Goal: Download file/media

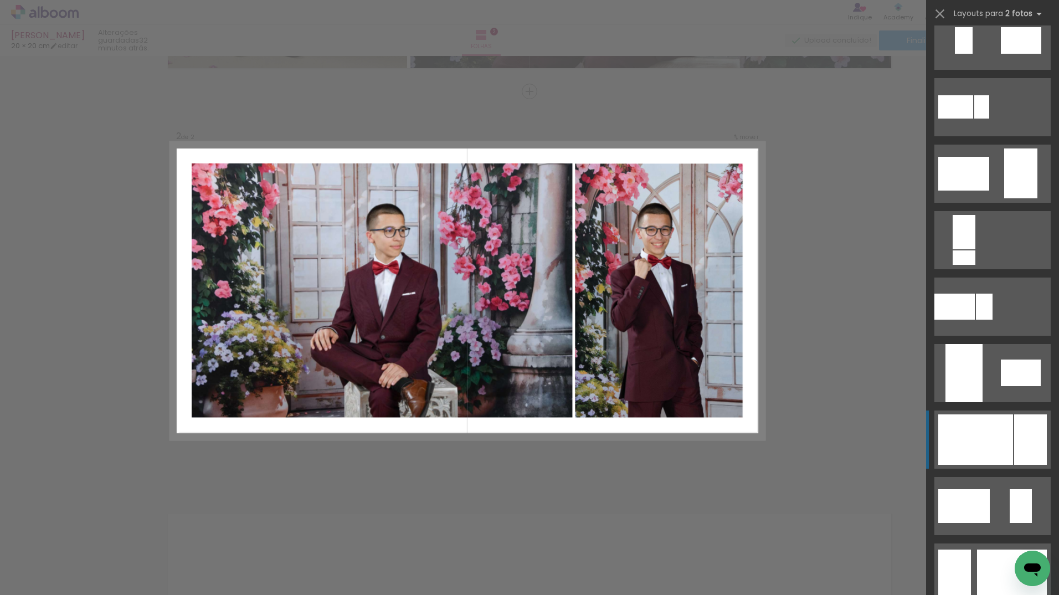
click at [979, 432] on div at bounding box center [975, 439] width 75 height 50
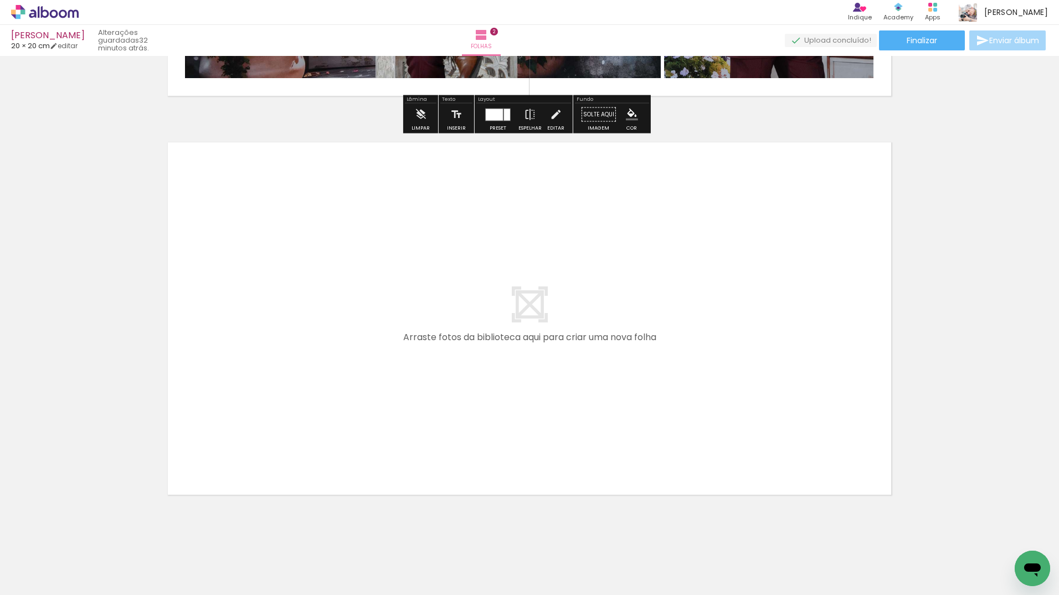
scroll to position [770, 0]
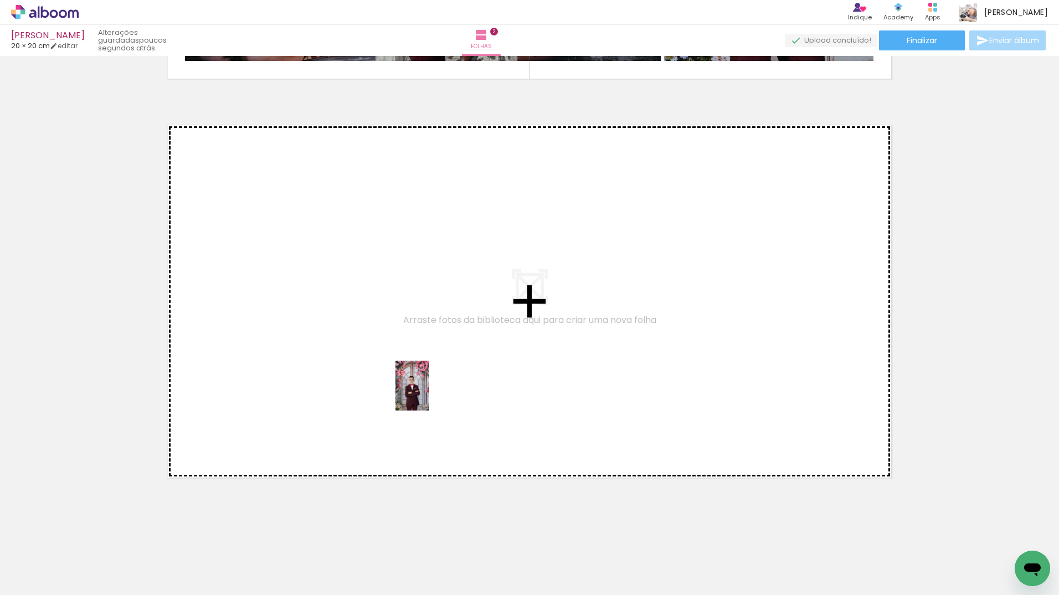
drag, startPoint x: 116, startPoint y: 576, endPoint x: 425, endPoint y: 503, distance: 316.9
click at [423, 402] on quentale-workspace at bounding box center [529, 297] width 1059 height 595
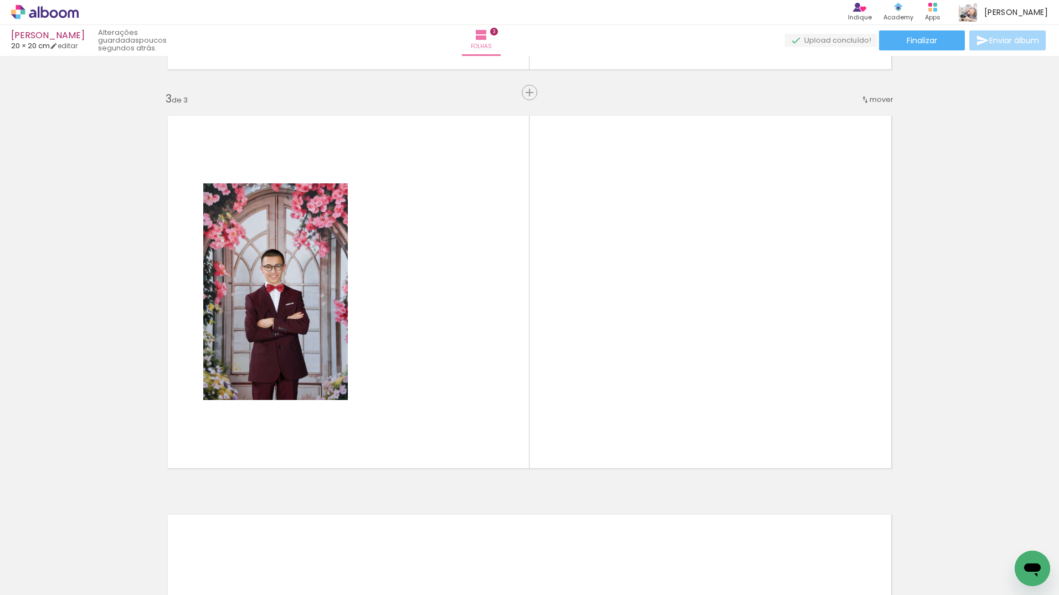
scroll to position [780, 0]
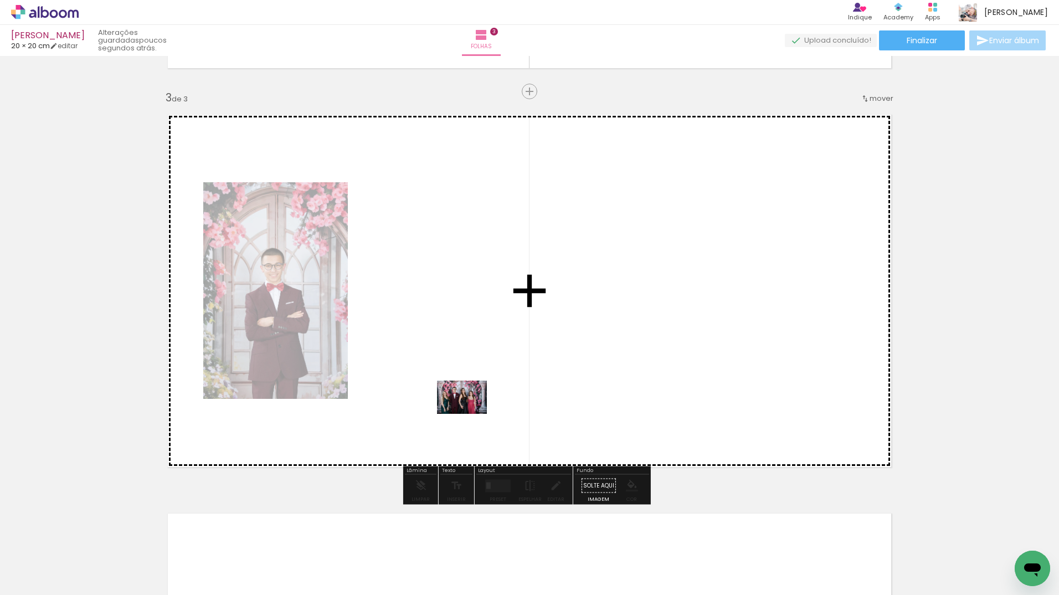
drag, startPoint x: 424, startPoint y: 553, endPoint x: 470, endPoint y: 414, distance: 146.6
click at [470, 414] on quentale-workspace at bounding box center [529, 297] width 1059 height 595
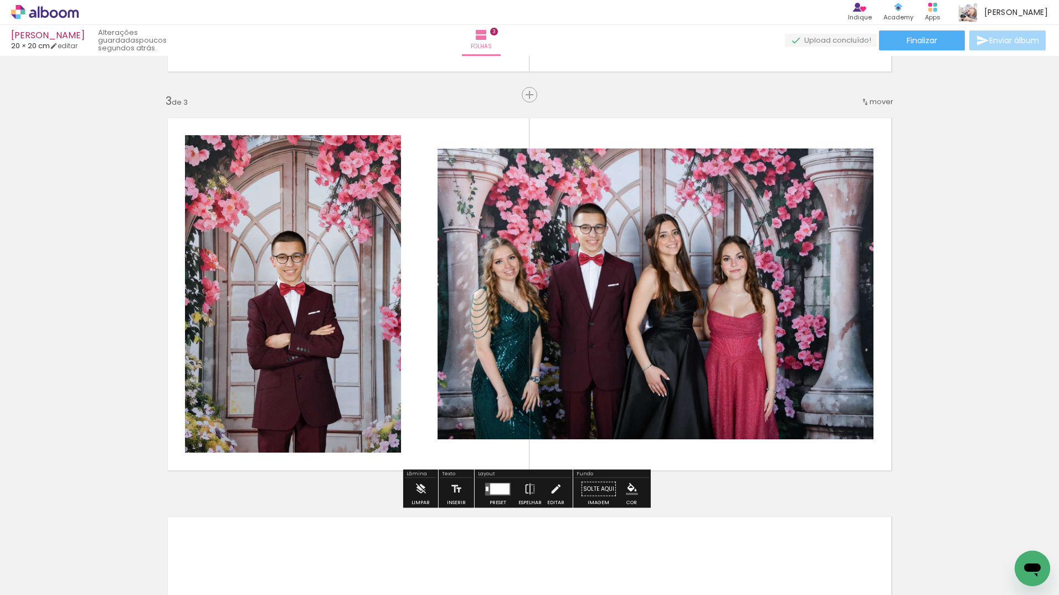
scroll to position [831, 0]
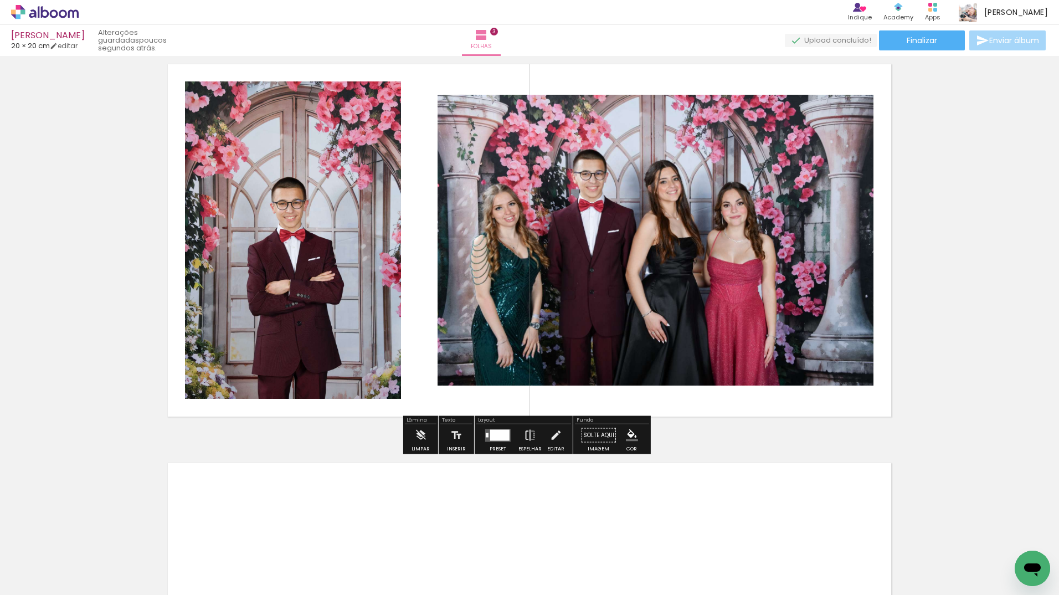
click at [529, 433] on iron-icon at bounding box center [530, 435] width 12 height 22
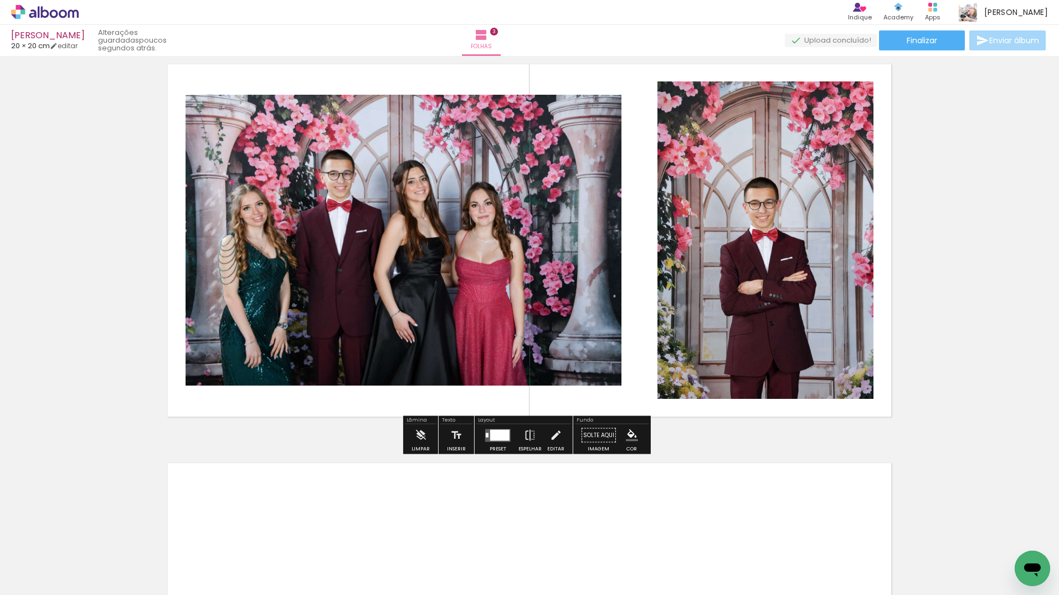
click at [968, 280] on div "Inserir folha 1 de 3 Inserir folha 2 de 3 Inserir folha 3 de 3" at bounding box center [529, 27] width 1059 height 1596
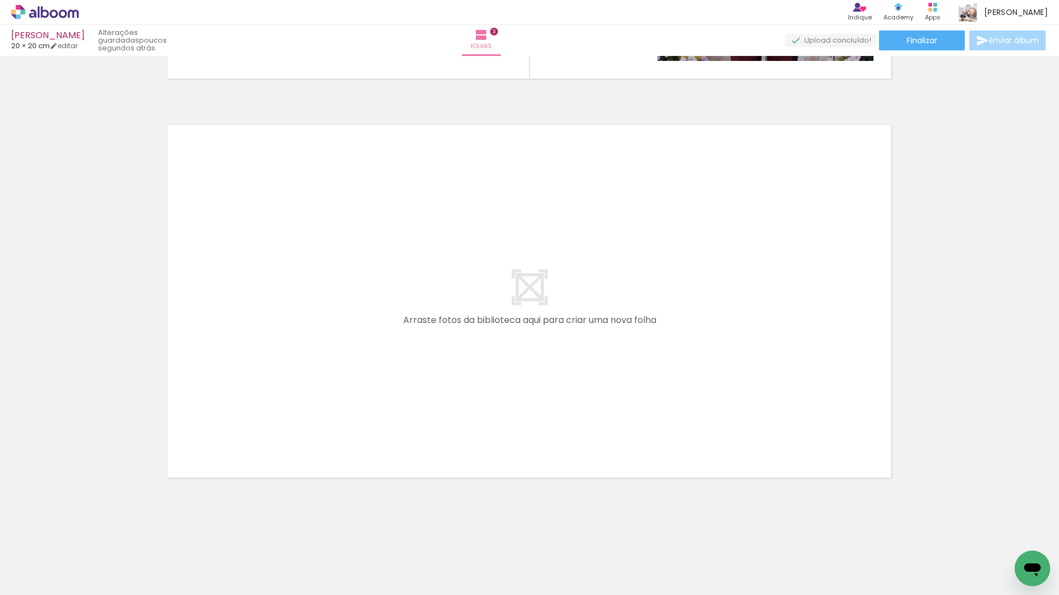
scroll to position [0, 276]
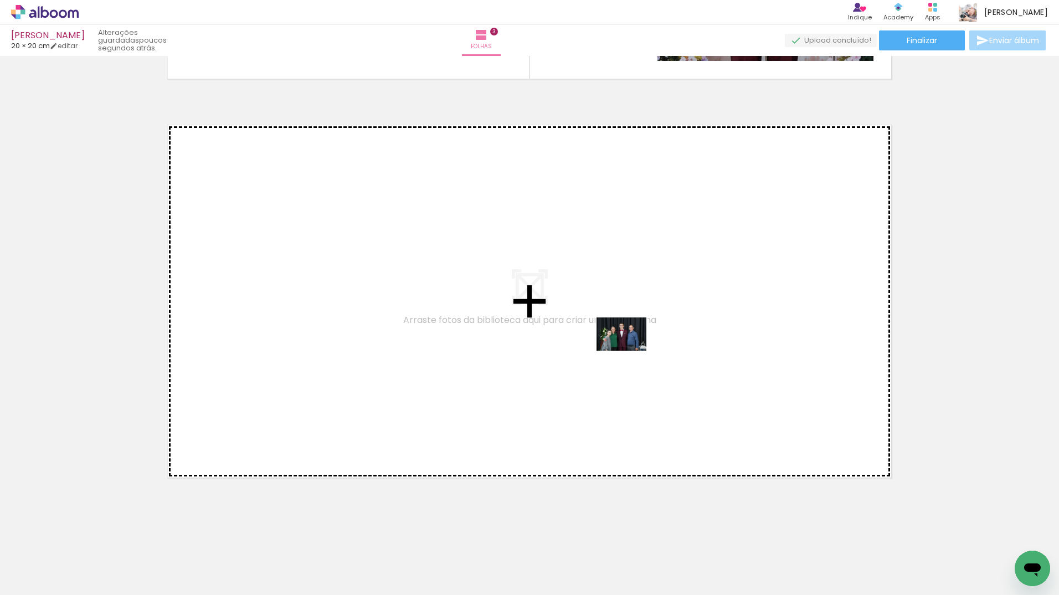
drag, startPoint x: 773, startPoint y: 568, endPoint x: 630, endPoint y: 351, distance: 260.2
click at [630, 351] on quentale-workspace at bounding box center [529, 297] width 1059 height 595
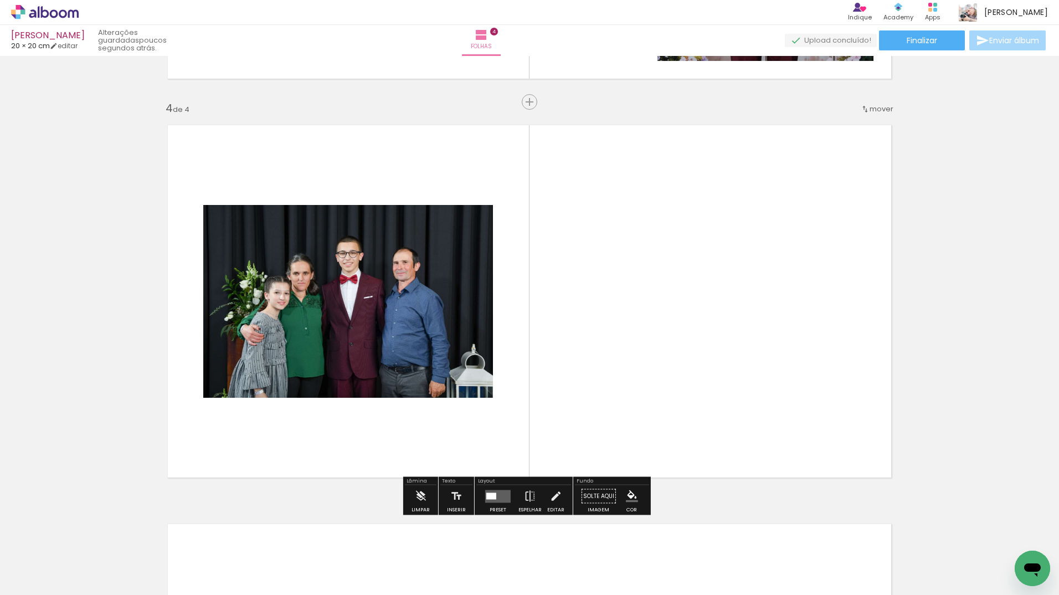
scroll to position [1179, 0]
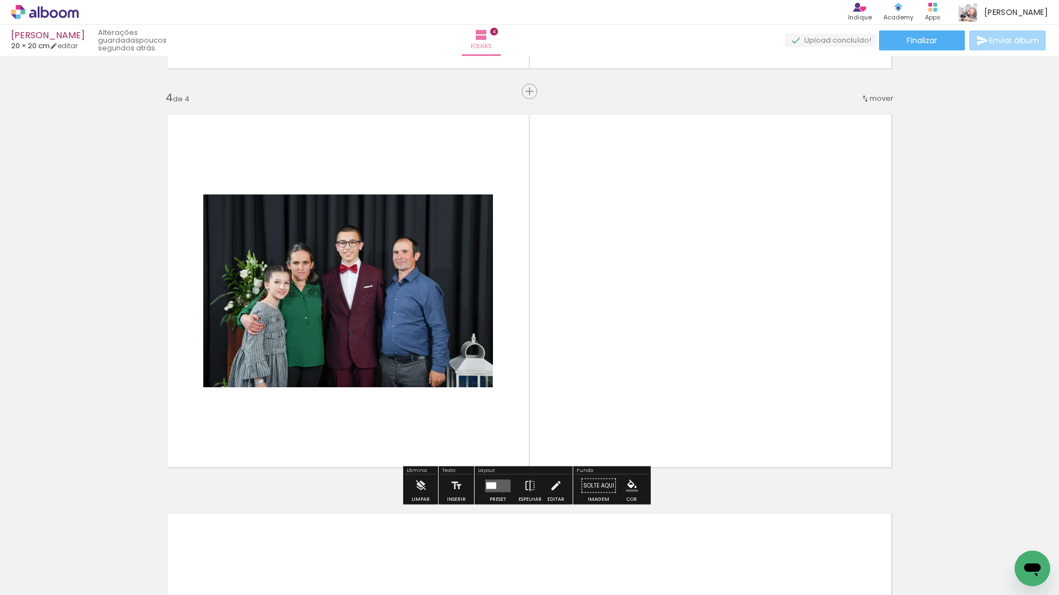
click at [499, 485] on quentale-layouter at bounding box center [497, 485] width 25 height 13
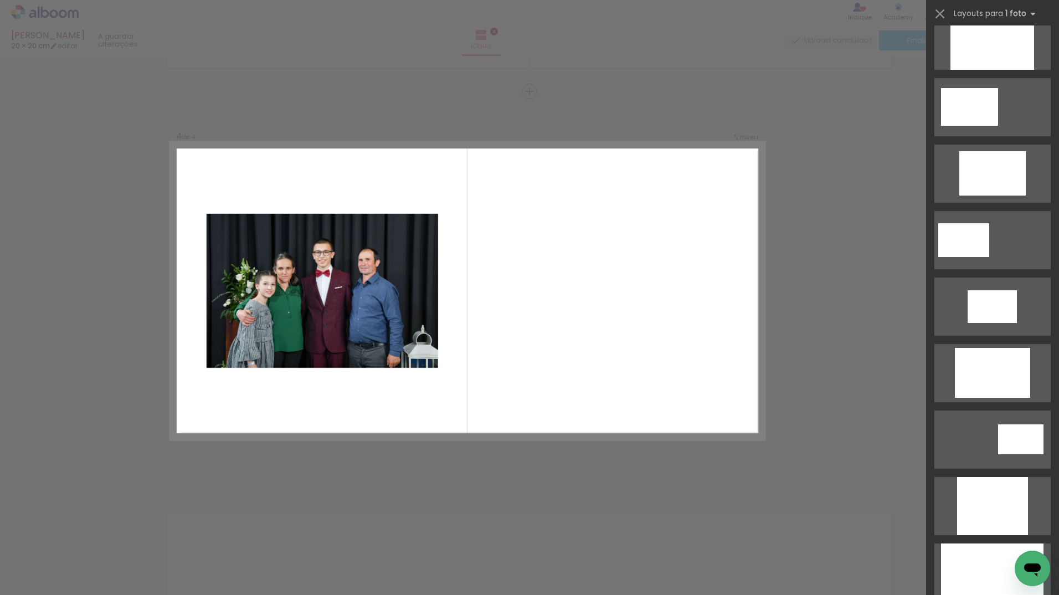
scroll to position [0, 0]
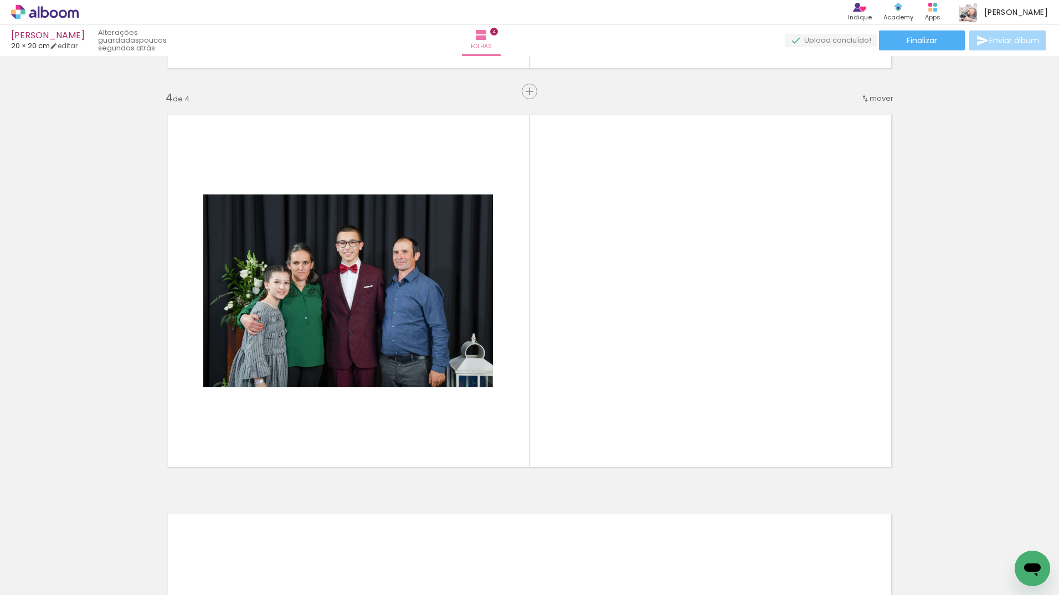
scroll to position [0, 280]
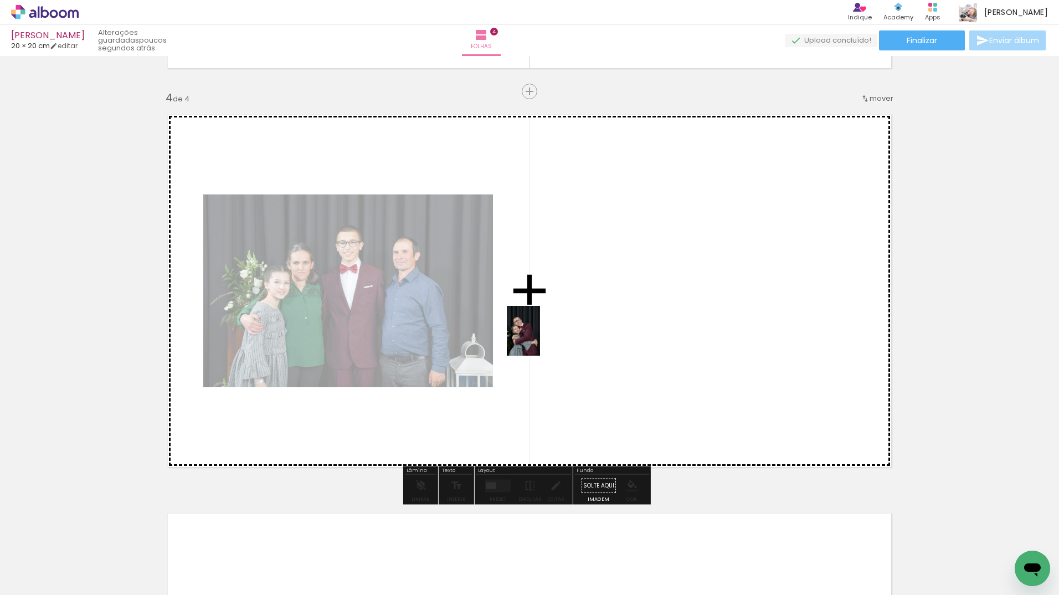
drag, startPoint x: 256, startPoint y: 569, endPoint x: 573, endPoint y: 383, distance: 367.4
click at [548, 340] on quentale-workspace at bounding box center [529, 297] width 1059 height 595
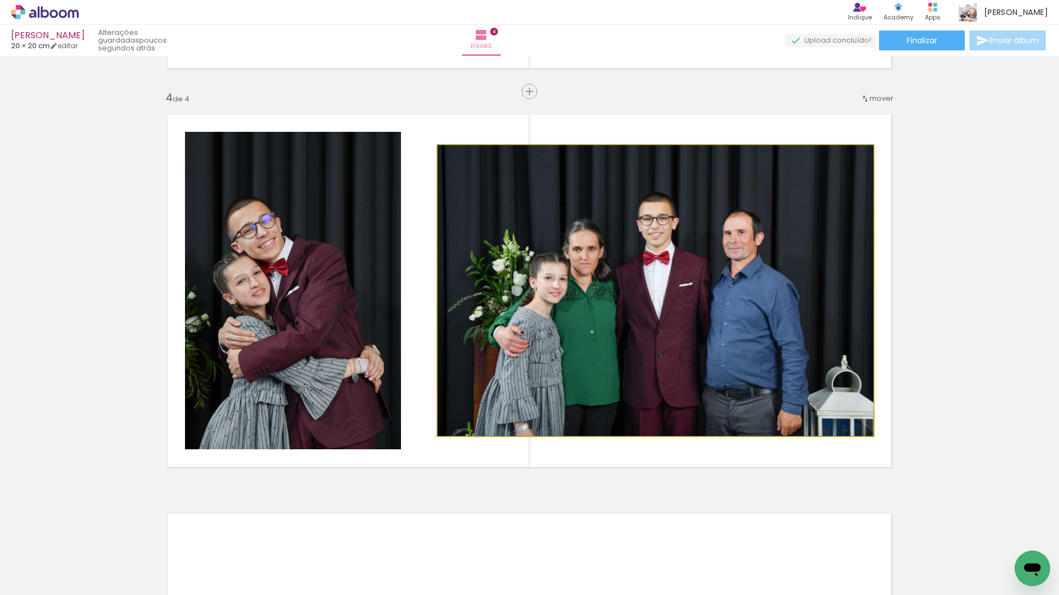
drag, startPoint x: 703, startPoint y: 315, endPoint x: 716, endPoint y: 313, distance: 12.8
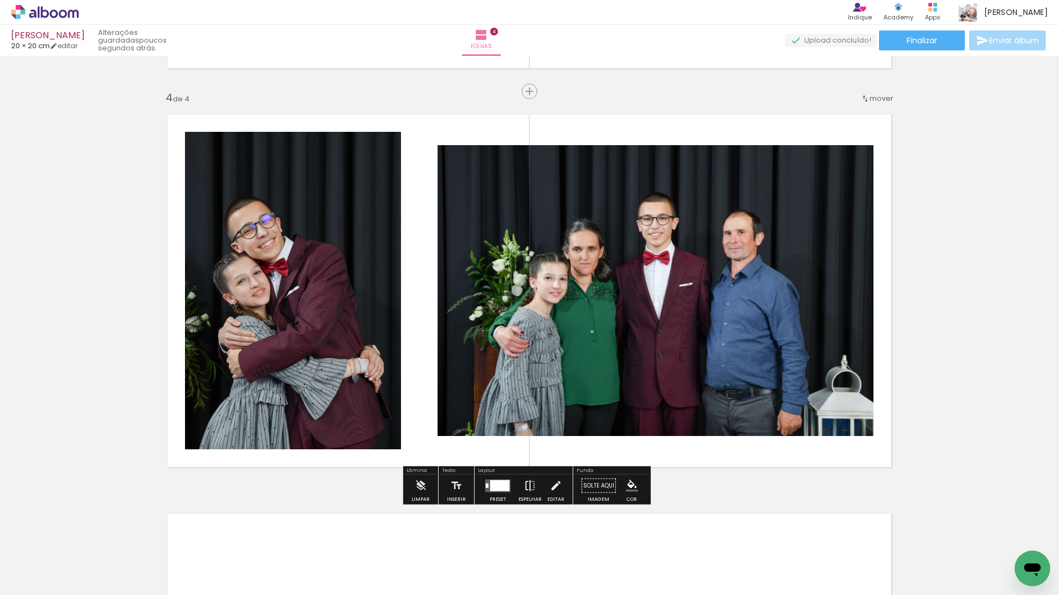
click at [529, 485] on iron-icon at bounding box center [530, 486] width 12 height 22
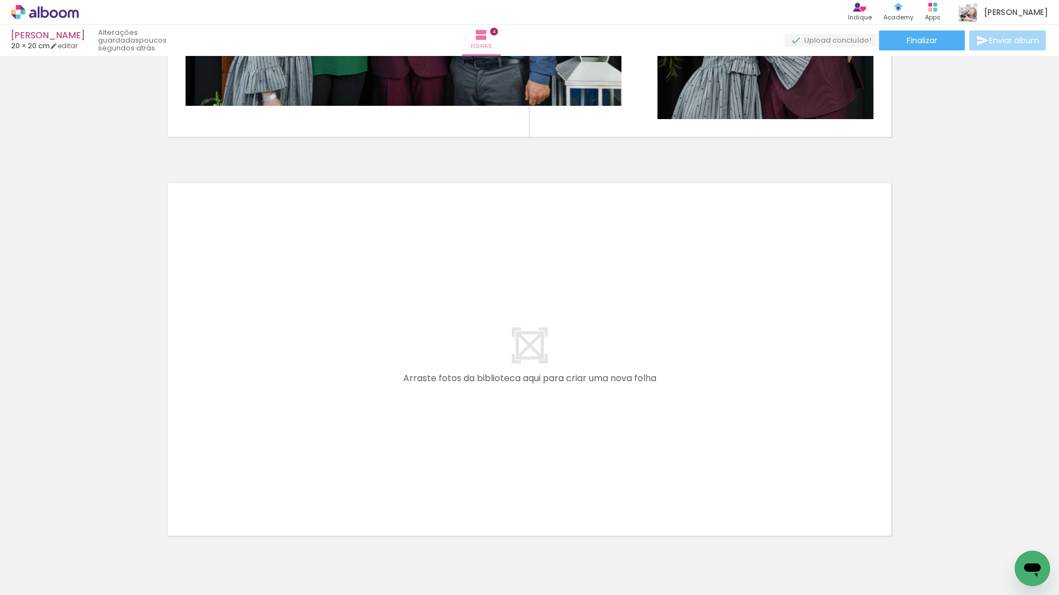
scroll to position [1511, 0]
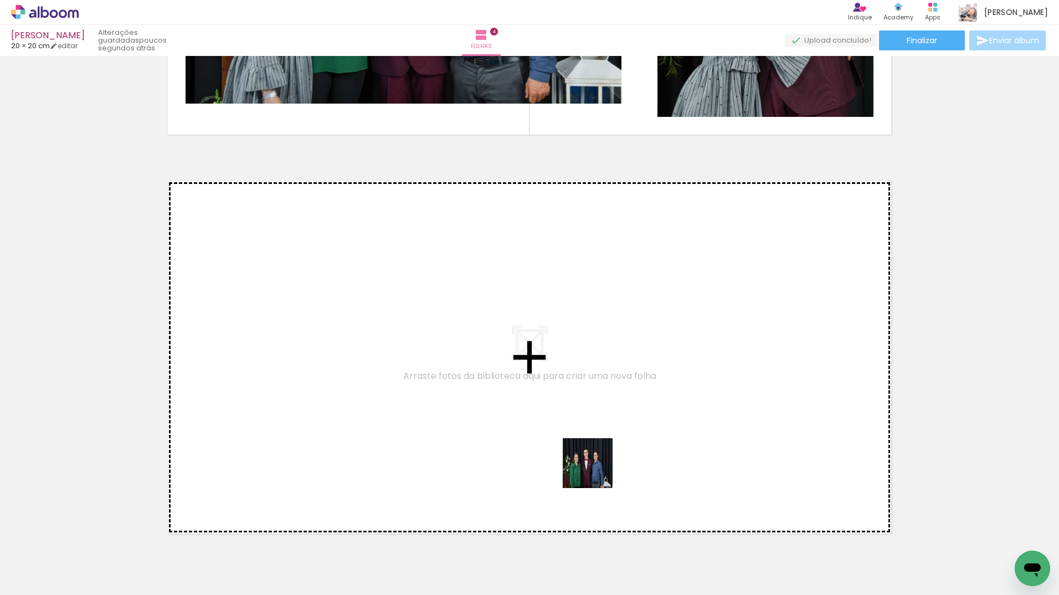
drag, startPoint x: 703, startPoint y: 558, endPoint x: 556, endPoint y: 445, distance: 186.0
click at [556, 445] on quentale-workspace at bounding box center [529, 297] width 1059 height 595
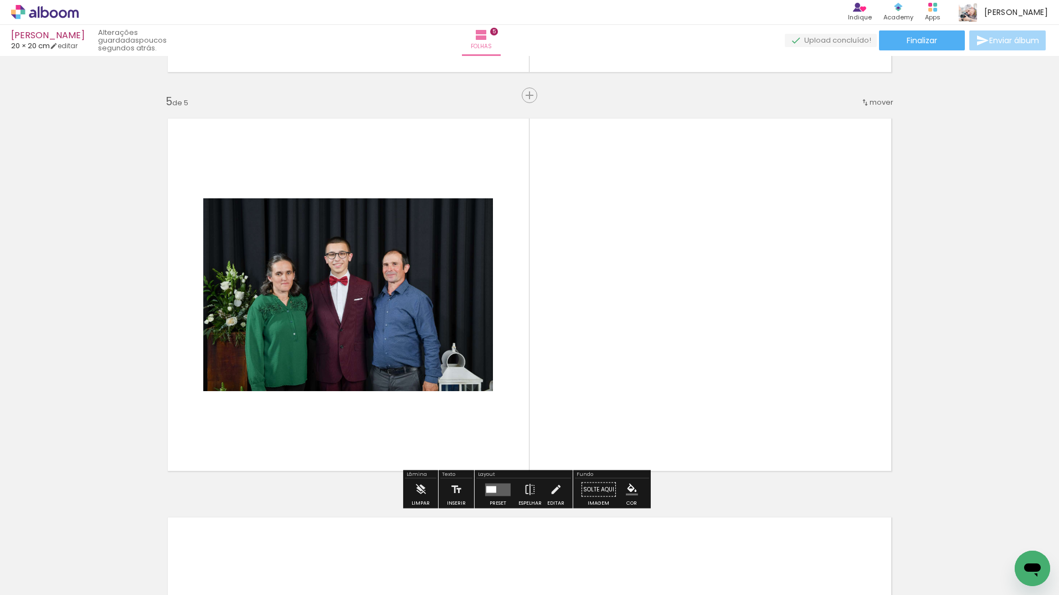
scroll to position [1578, 0]
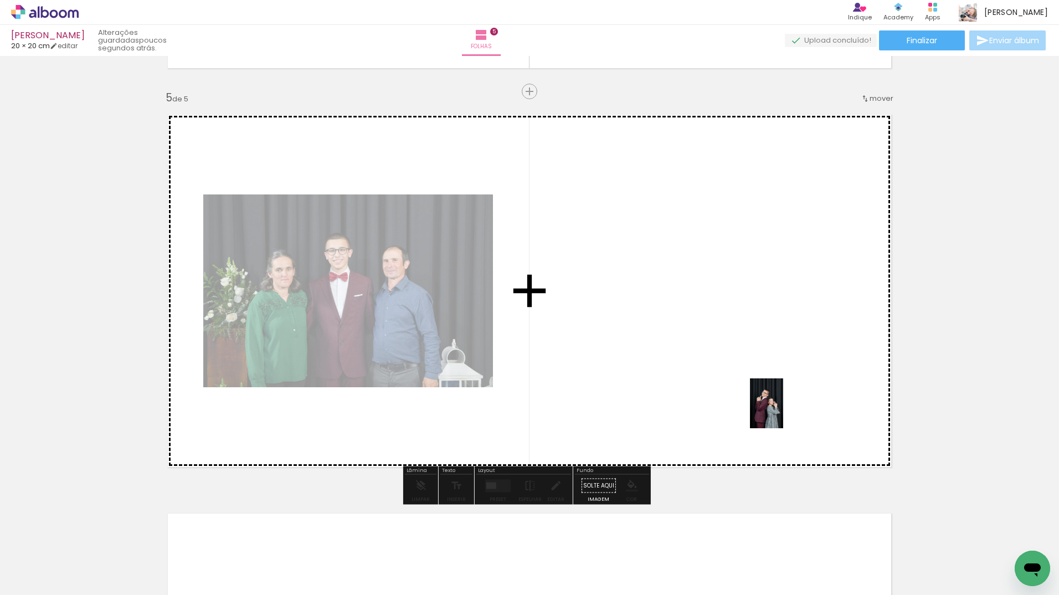
drag, startPoint x: 888, startPoint y: 579, endPoint x: 783, endPoint y: 412, distance: 197.8
click at [783, 412] on quentale-workspace at bounding box center [529, 297] width 1059 height 595
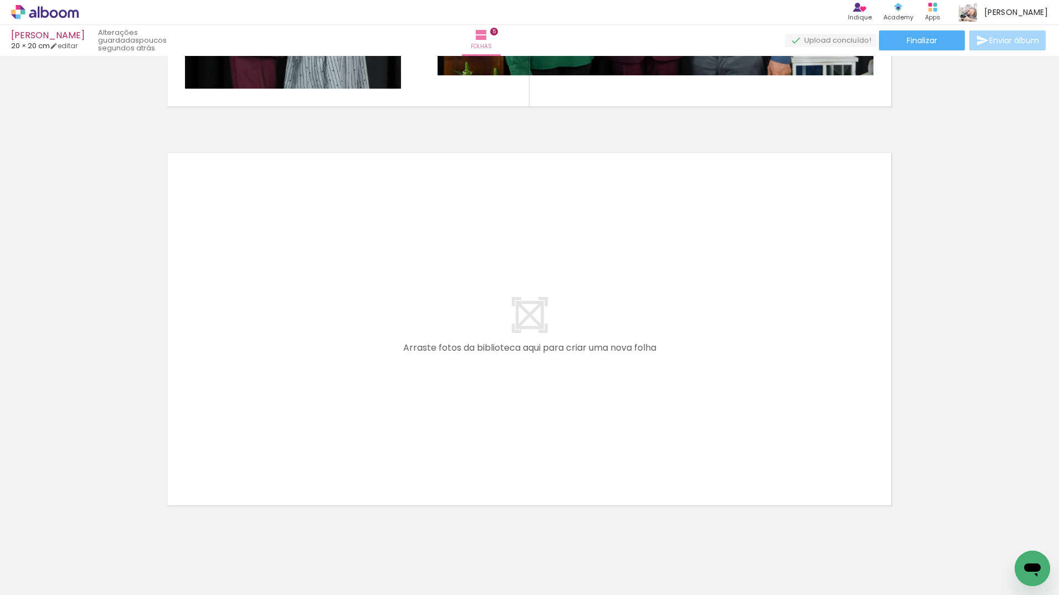
scroll to position [1966, 0]
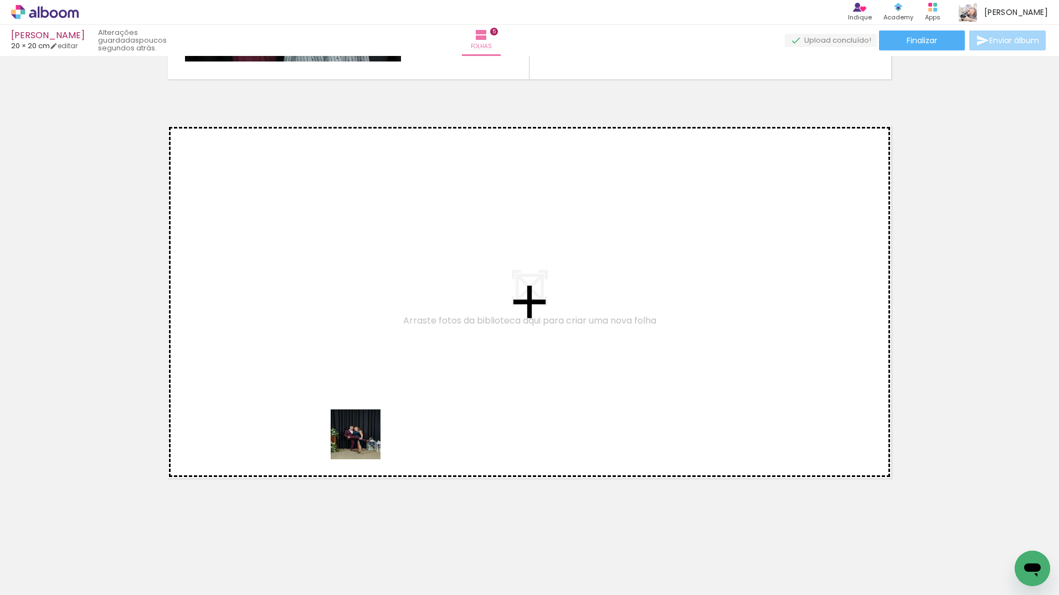
drag, startPoint x: 393, startPoint y: 564, endPoint x: 364, endPoint y: 443, distance: 125.2
click at [364, 443] on quentale-workspace at bounding box center [529, 297] width 1059 height 595
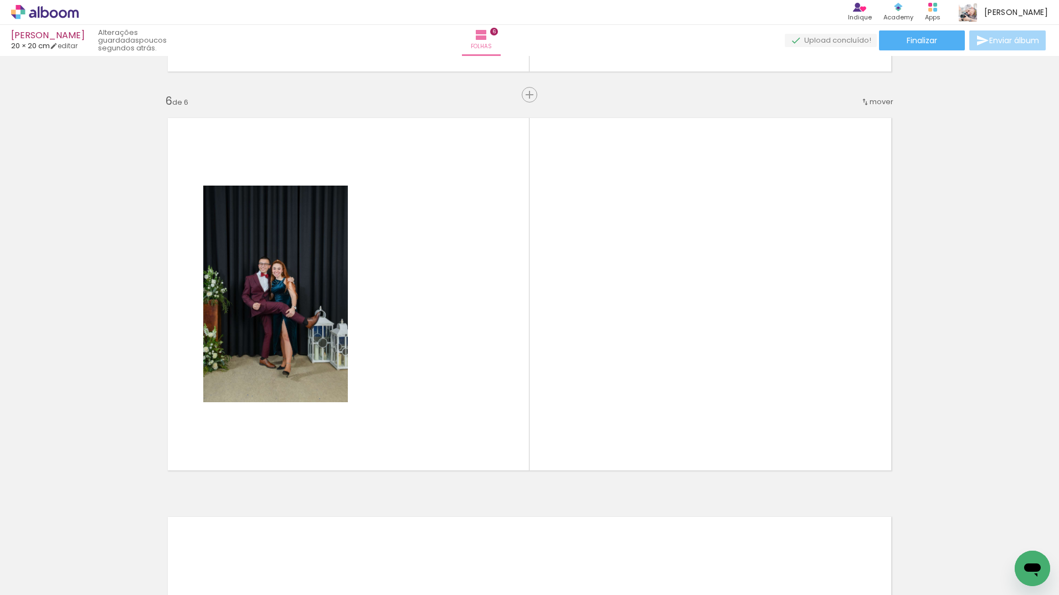
scroll to position [1977, 0]
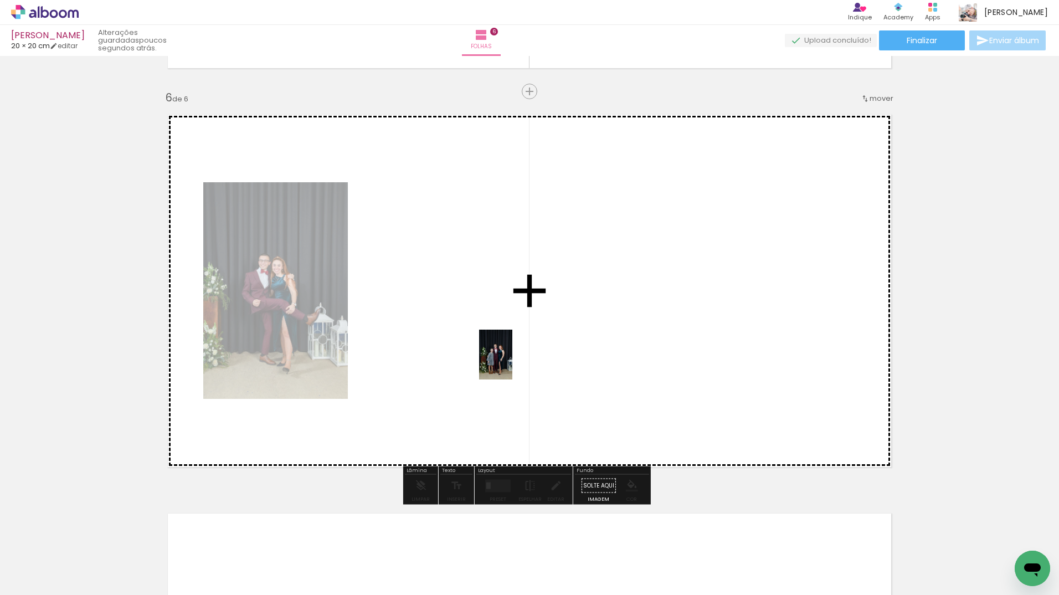
drag, startPoint x: 200, startPoint y: 567, endPoint x: 512, endPoint y: 363, distance: 372.8
click at [512, 363] on quentale-workspace at bounding box center [529, 297] width 1059 height 595
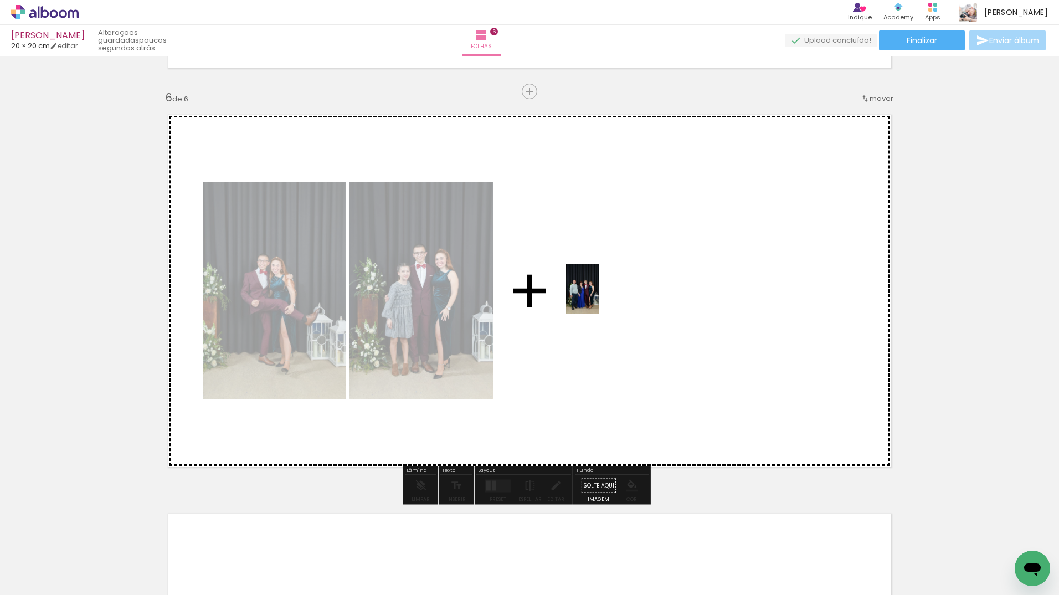
drag, startPoint x: 340, startPoint y: 565, endPoint x: 599, endPoint y: 297, distance: 372.9
click at [599, 297] on quentale-workspace at bounding box center [529, 297] width 1059 height 595
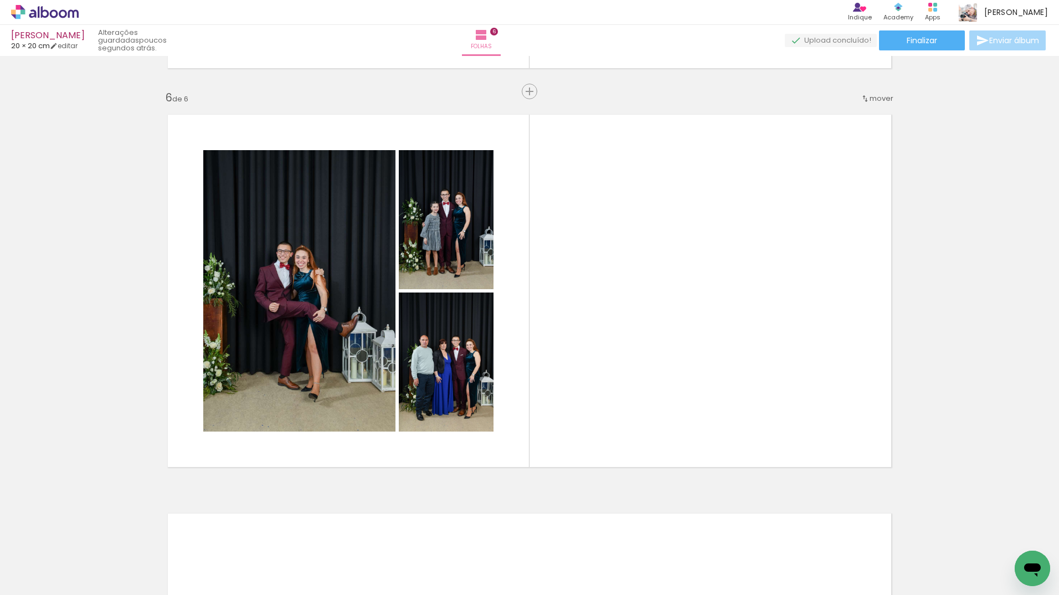
scroll to position [0, 285]
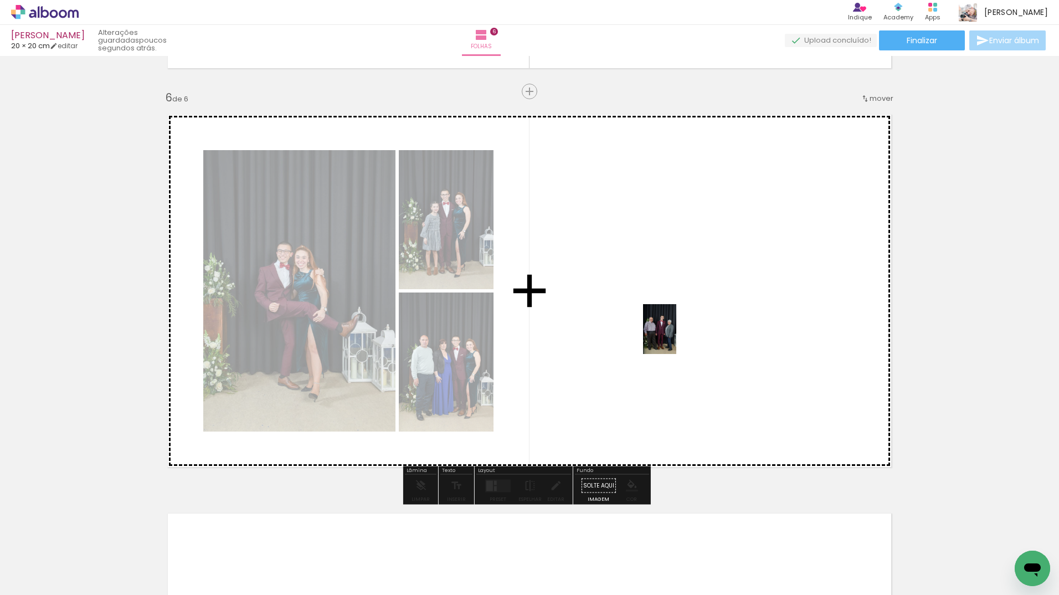
drag, startPoint x: 455, startPoint y: 573, endPoint x: 676, endPoint y: 337, distance: 323.2
click at [676, 337] on quentale-workspace at bounding box center [529, 297] width 1059 height 595
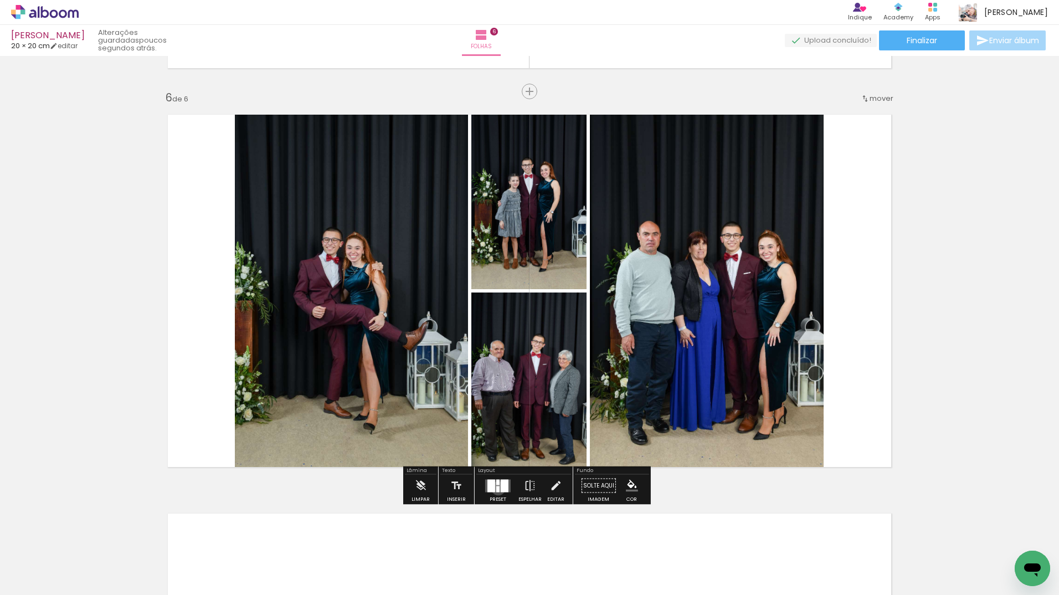
click at [496, 488] on div at bounding box center [497, 489] width 3 height 6
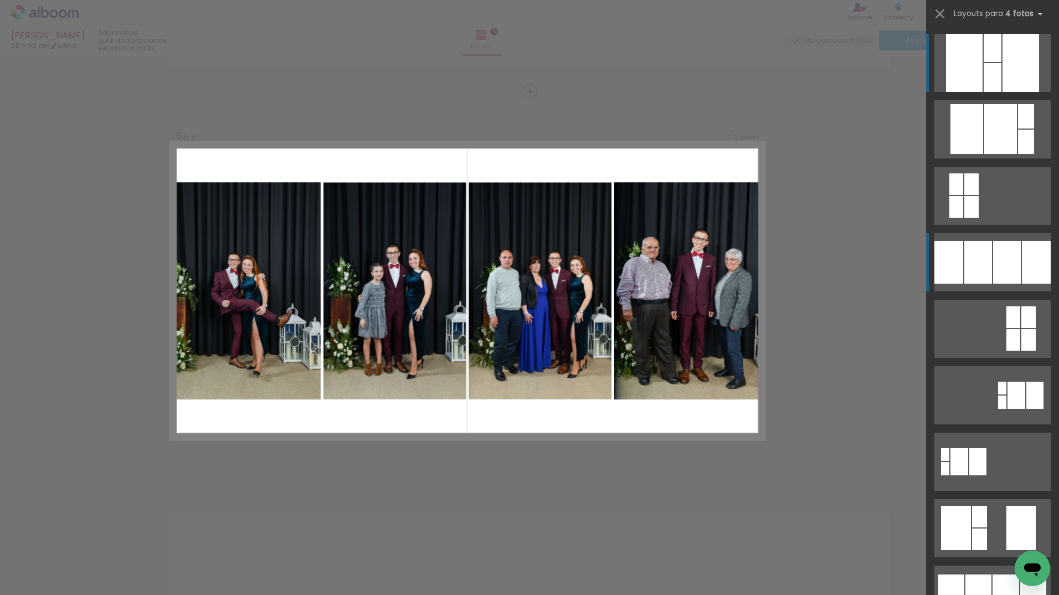
click at [993, 250] on div at bounding box center [1007, 262] width 28 height 43
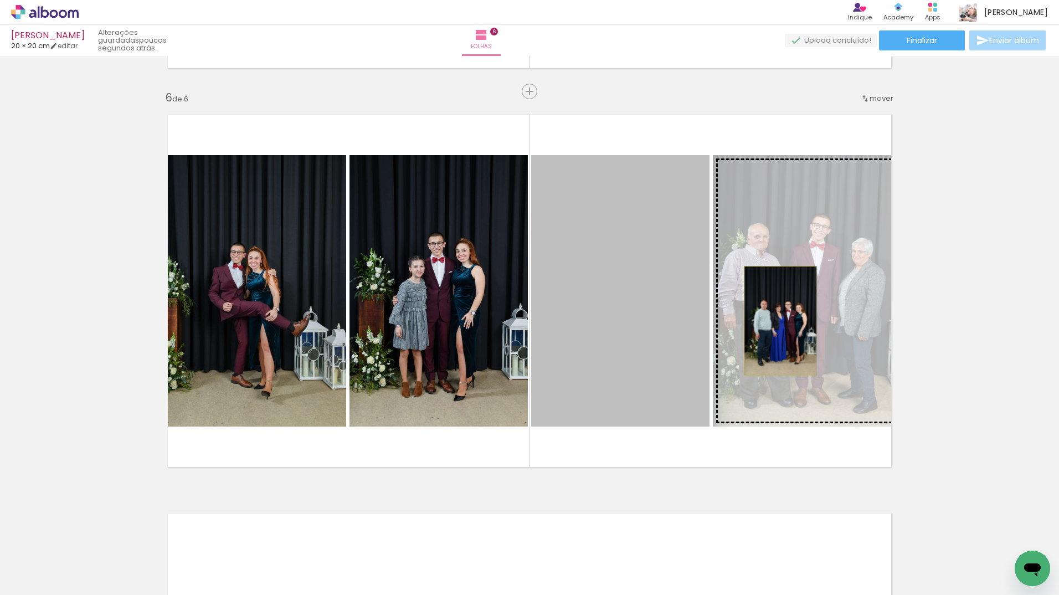
drag, startPoint x: 675, startPoint y: 338, endPoint x: 776, endPoint y: 321, distance: 102.8
click at [0, 0] on slot at bounding box center [0, 0] width 0 height 0
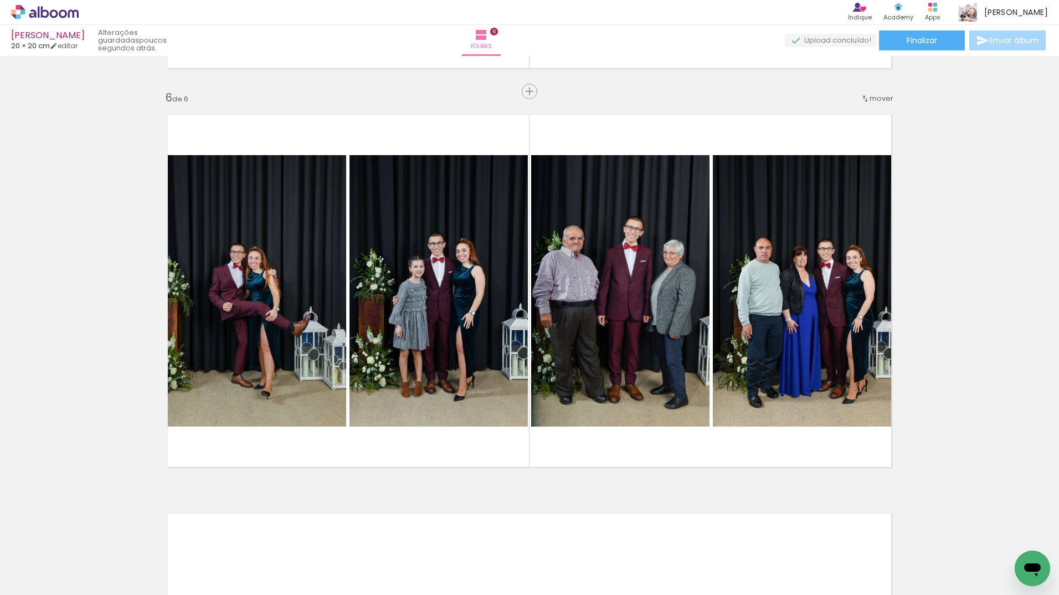
scroll to position [0, 269]
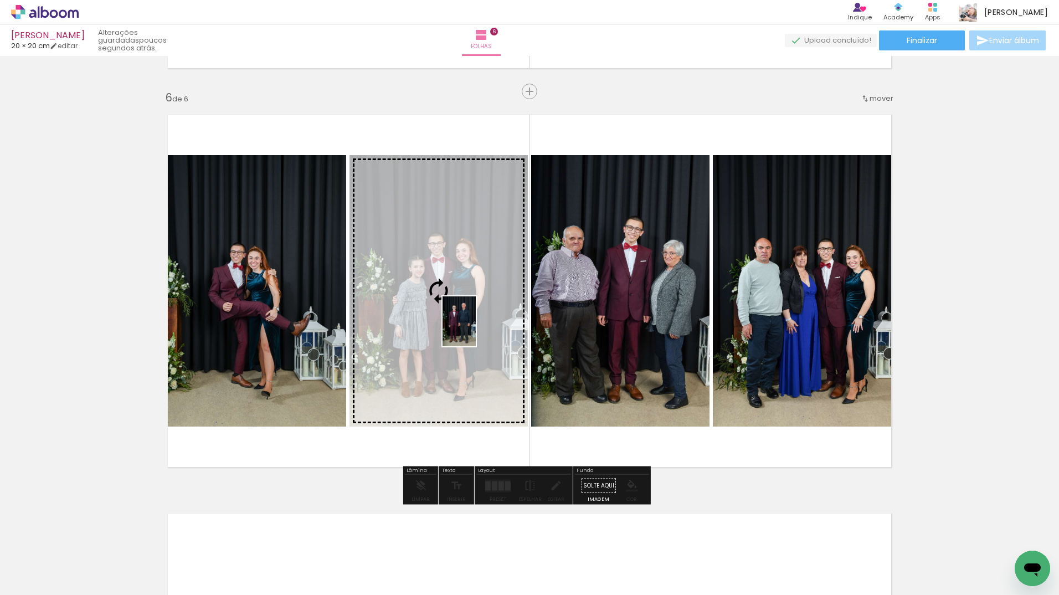
drag, startPoint x: 655, startPoint y: 569, endPoint x: 476, endPoint y: 330, distance: 299.5
click at [476, 330] on quentale-workspace at bounding box center [529, 297] width 1059 height 595
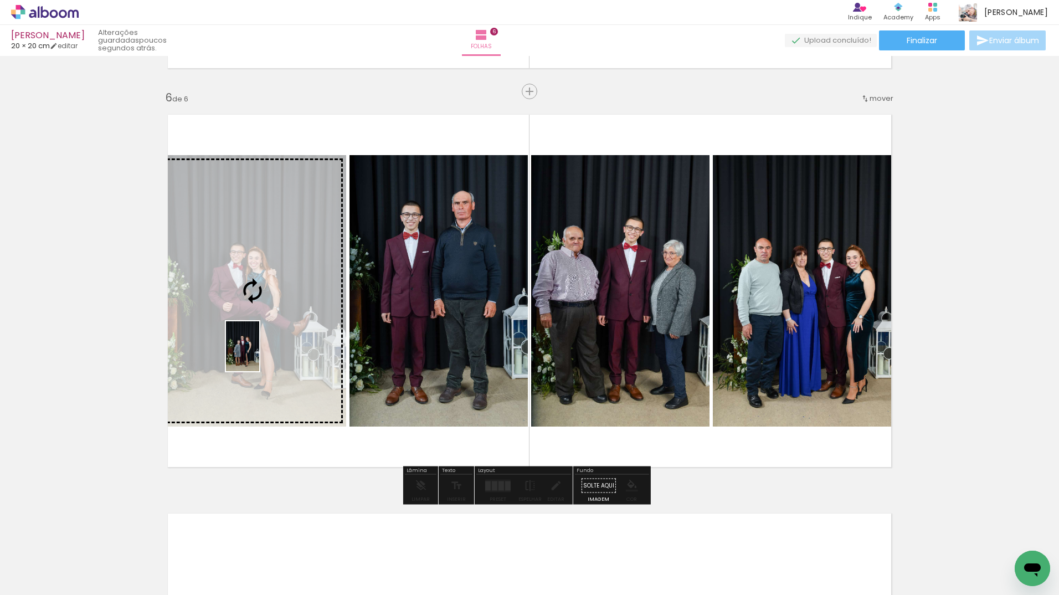
drag, startPoint x: 213, startPoint y: 573, endPoint x: 259, endPoint y: 354, distance: 223.0
click at [259, 354] on quentale-workspace at bounding box center [529, 297] width 1059 height 595
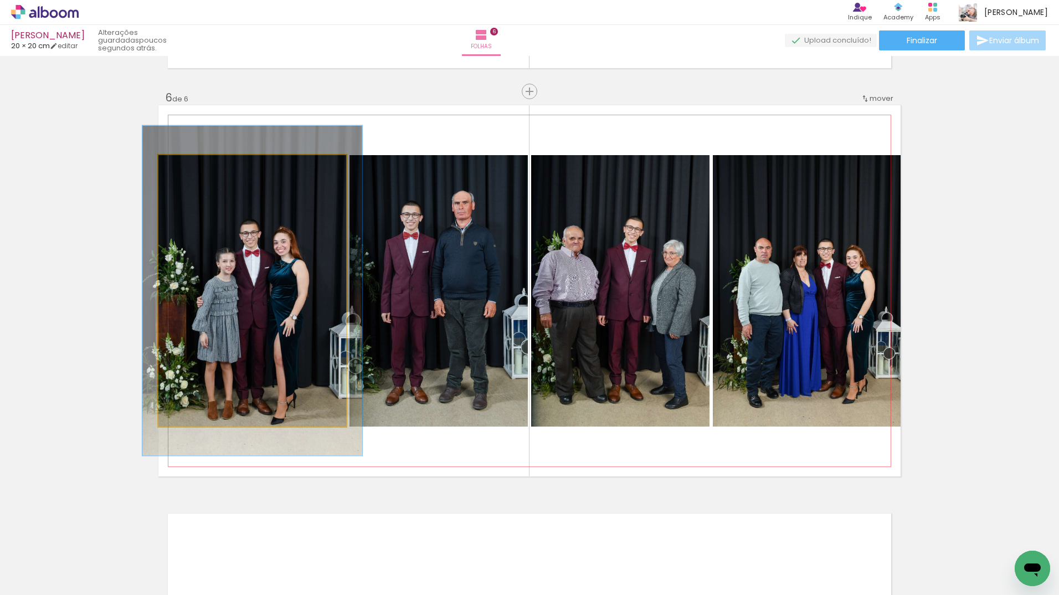
drag, startPoint x: 186, startPoint y: 170, endPoint x: 192, endPoint y: 174, distance: 8.0
type paper-slider "117"
click at [192, 174] on div at bounding box center [191, 167] width 18 height 18
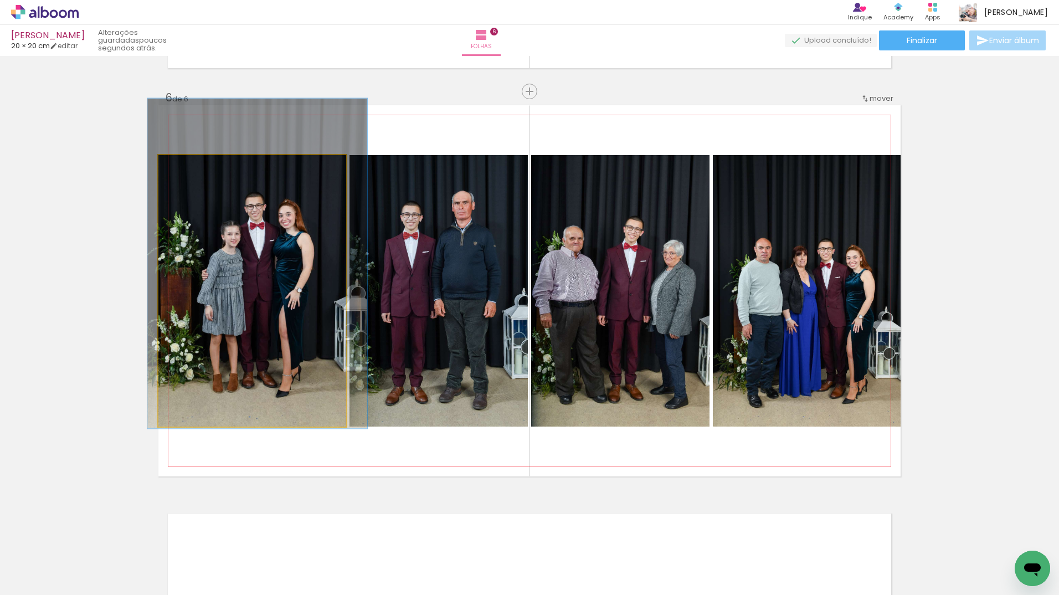
drag, startPoint x: 246, startPoint y: 330, endPoint x: 250, endPoint y: 304, distance: 26.9
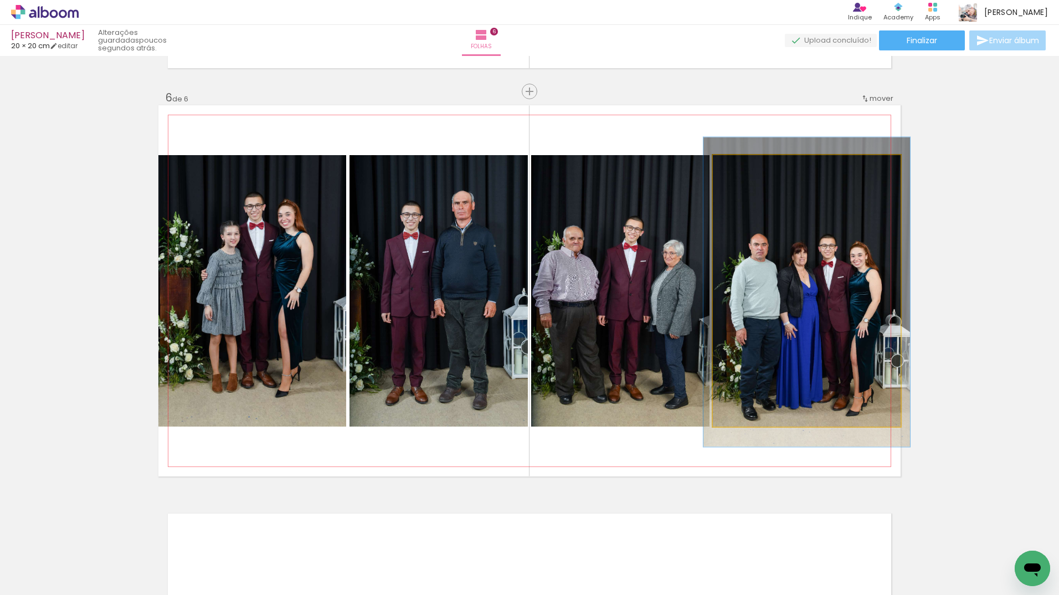
type paper-slider "110"
click at [742, 168] on div at bounding box center [743, 167] width 10 height 10
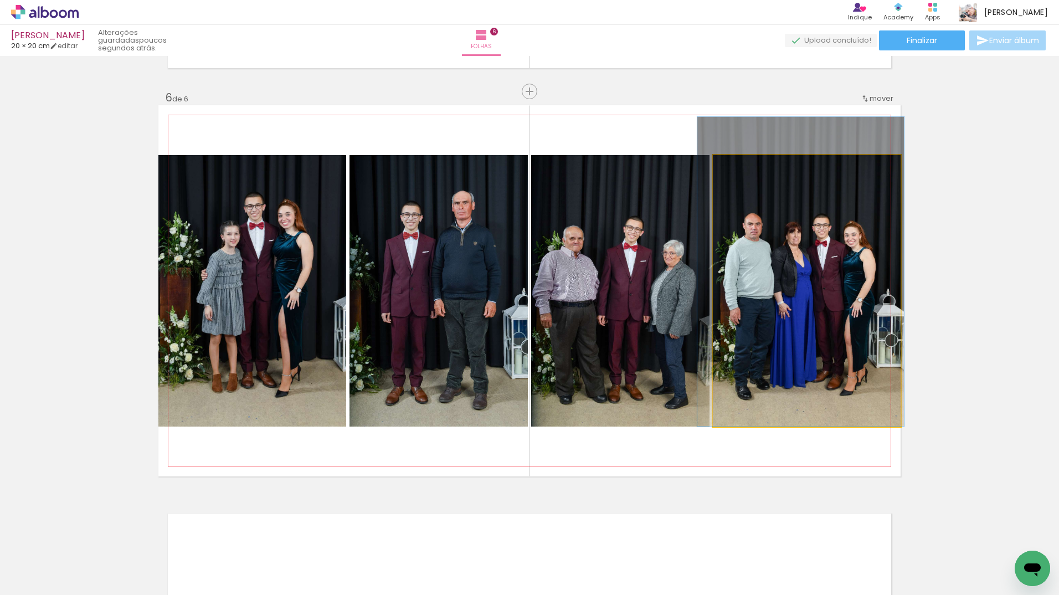
drag, startPoint x: 819, startPoint y: 296, endPoint x: 813, endPoint y: 273, distance: 23.5
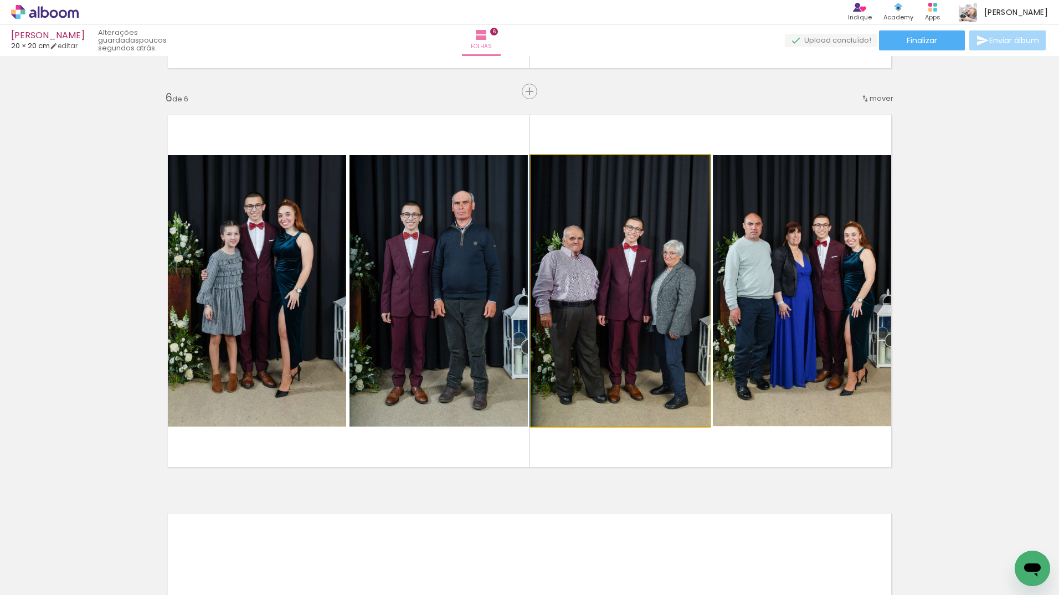
type paper-slider "101"
click at [558, 168] on div at bounding box center [557, 167] width 18 height 18
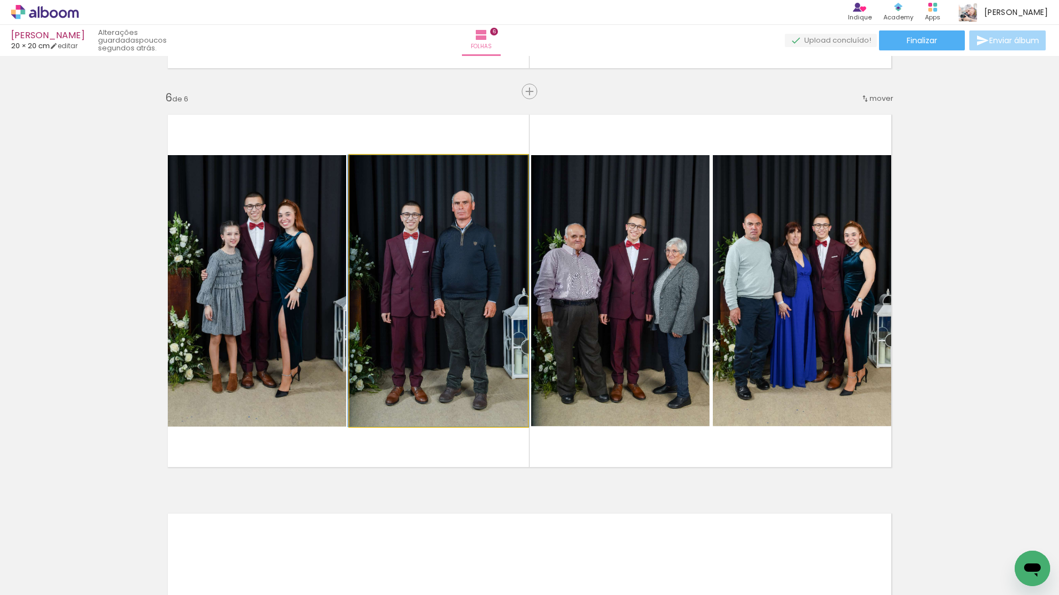
click at [450, 296] on quentale-photo at bounding box center [438, 290] width 178 height 271
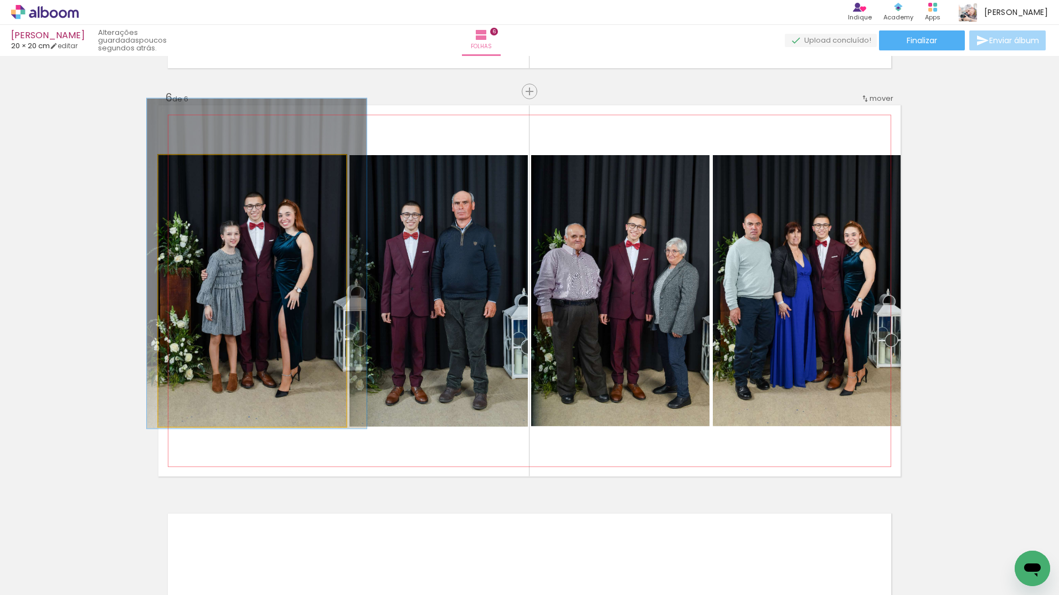
click at [217, 262] on quentale-photo at bounding box center [252, 290] width 188 height 271
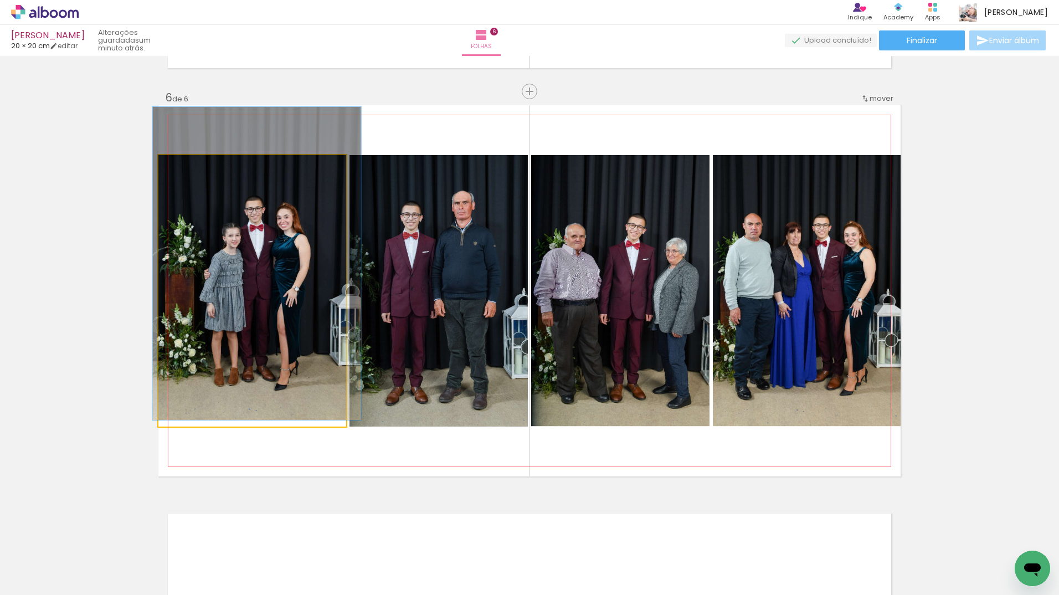
type paper-slider "111"
click at [185, 168] on div at bounding box center [189, 167] width 10 height 10
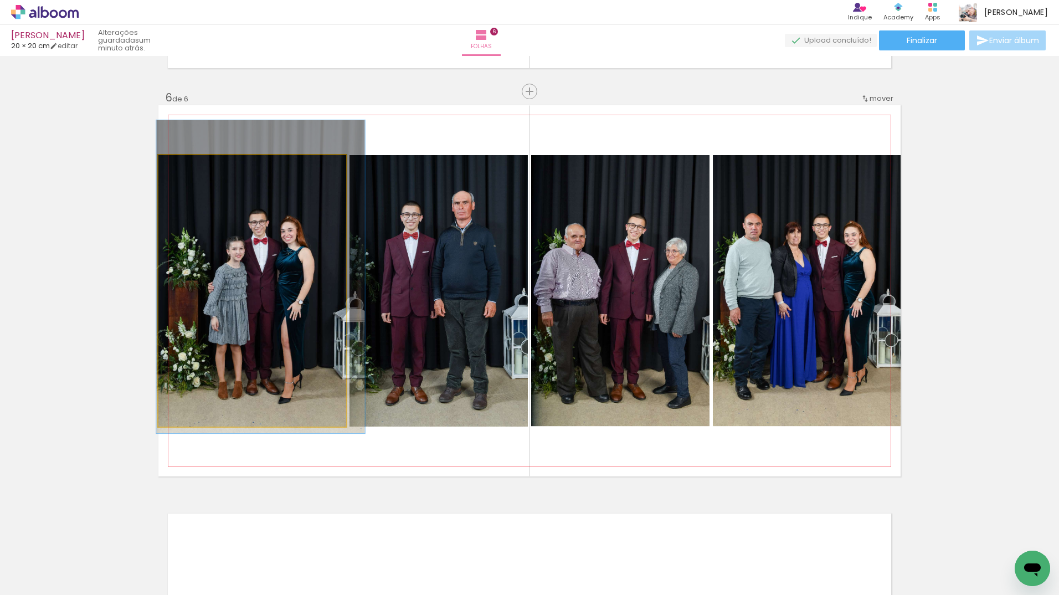
drag, startPoint x: 264, startPoint y: 204, endPoint x: 267, endPoint y: 213, distance: 9.8
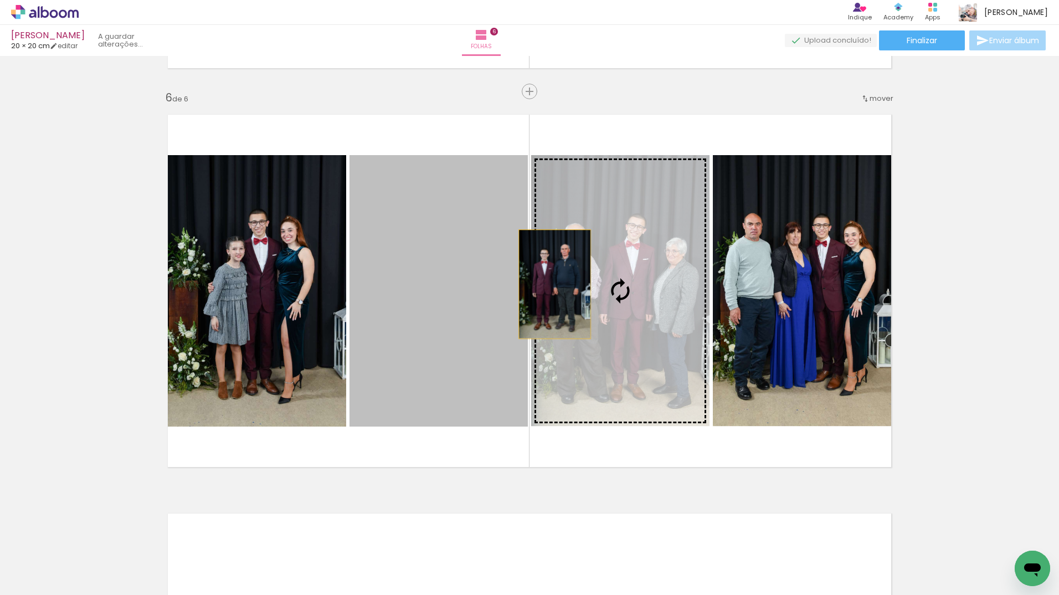
drag, startPoint x: 439, startPoint y: 285, endPoint x: 551, endPoint y: 284, distance: 111.9
click at [0, 0] on slot at bounding box center [0, 0] width 0 height 0
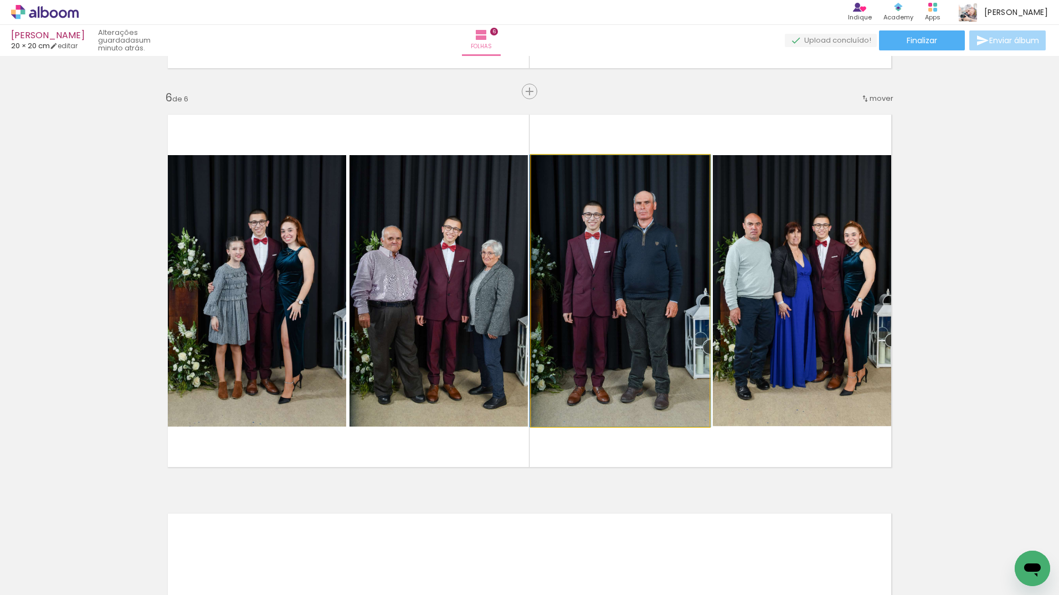
click at [607, 327] on quentale-photo at bounding box center [620, 290] width 178 height 271
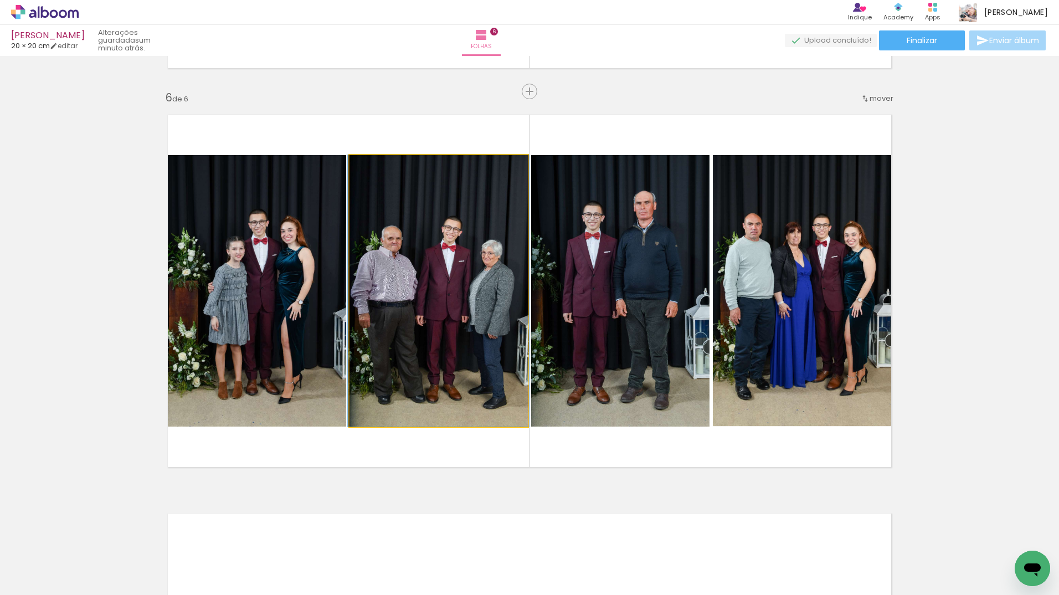
click at [454, 327] on quentale-photo at bounding box center [438, 290] width 178 height 271
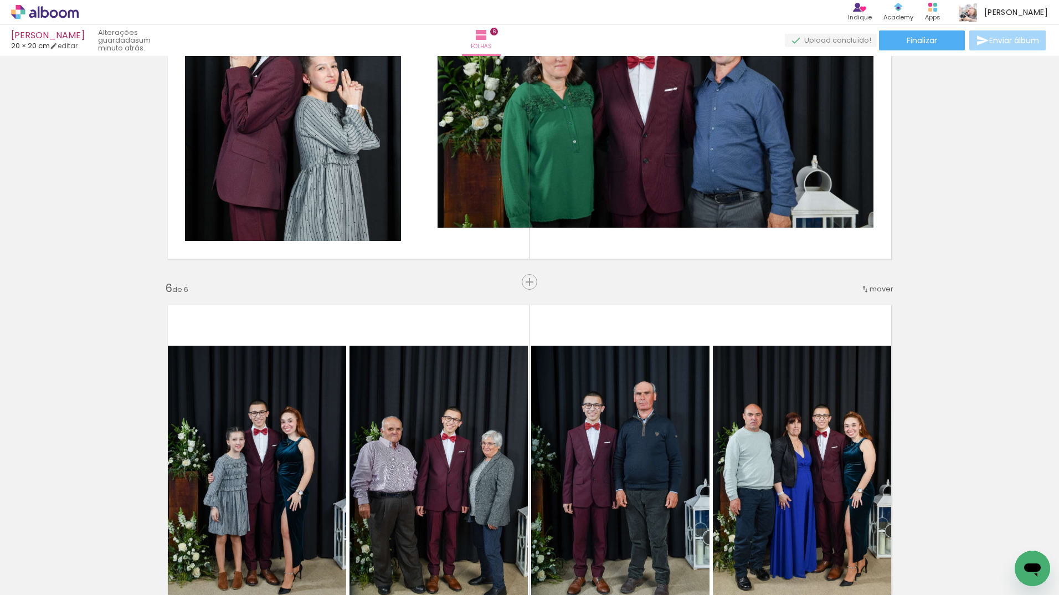
scroll to position [1921, 0]
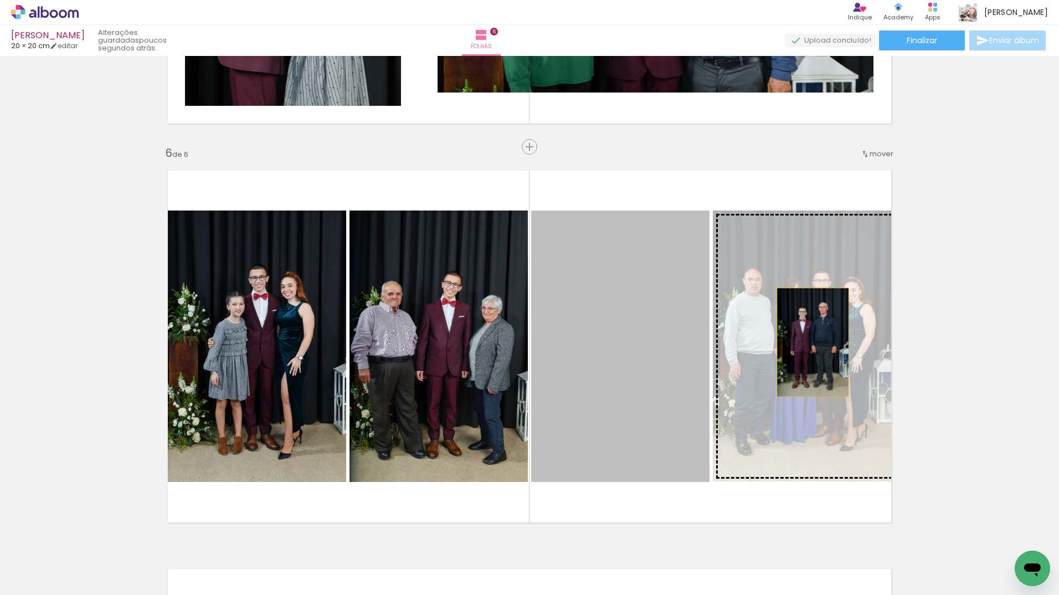
drag, startPoint x: 683, startPoint y: 344, endPoint x: 809, endPoint y: 342, distance: 126.3
click at [0, 0] on slot at bounding box center [0, 0] width 0 height 0
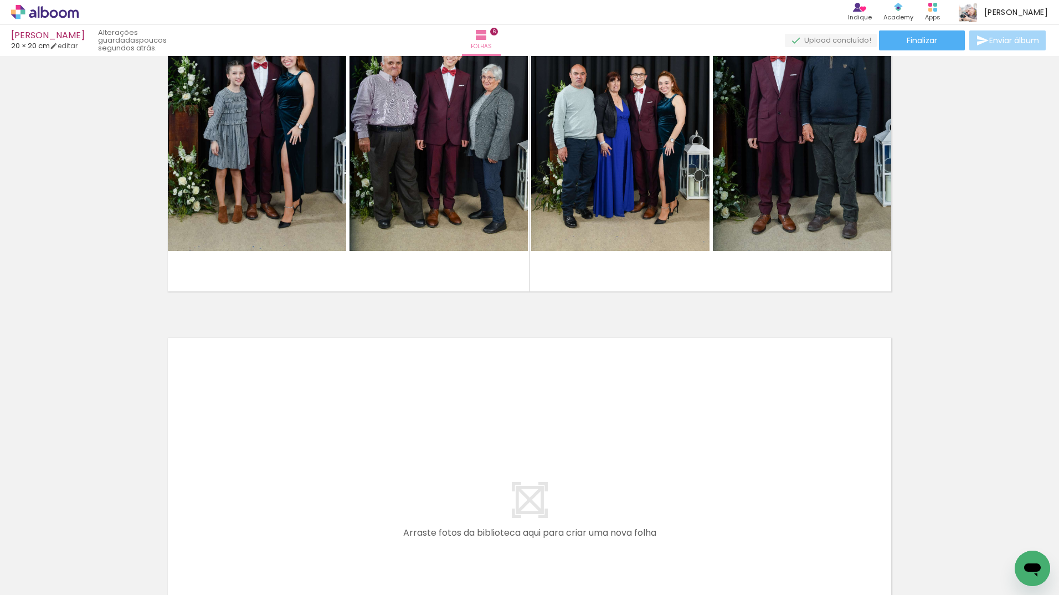
scroll to position [2254, 0]
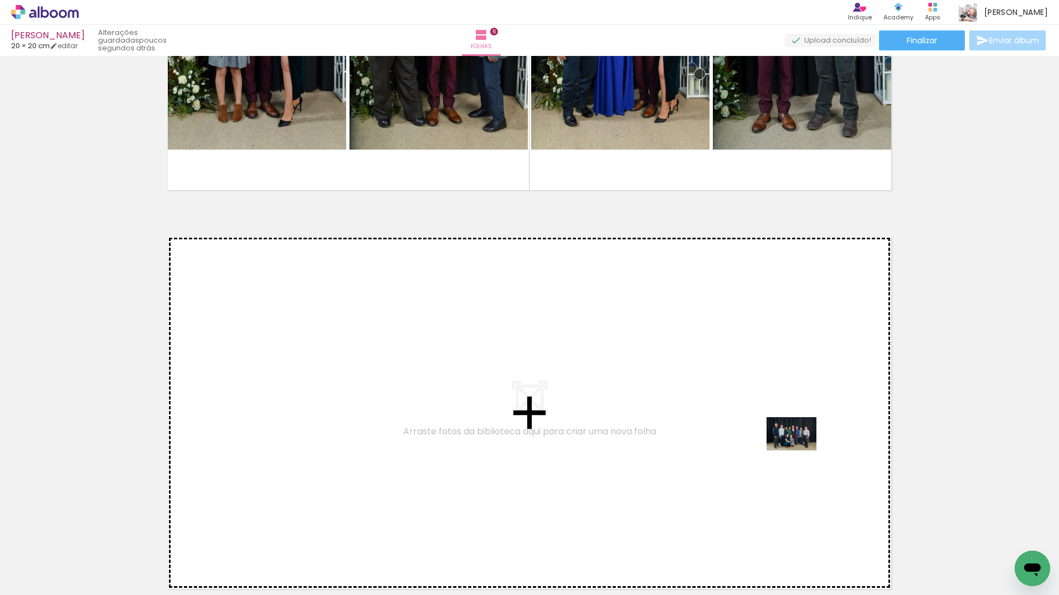
drag, startPoint x: 911, startPoint y: 555, endPoint x: 798, endPoint y: 451, distance: 153.3
click at [798, 451] on quentale-workspace at bounding box center [529, 297] width 1059 height 595
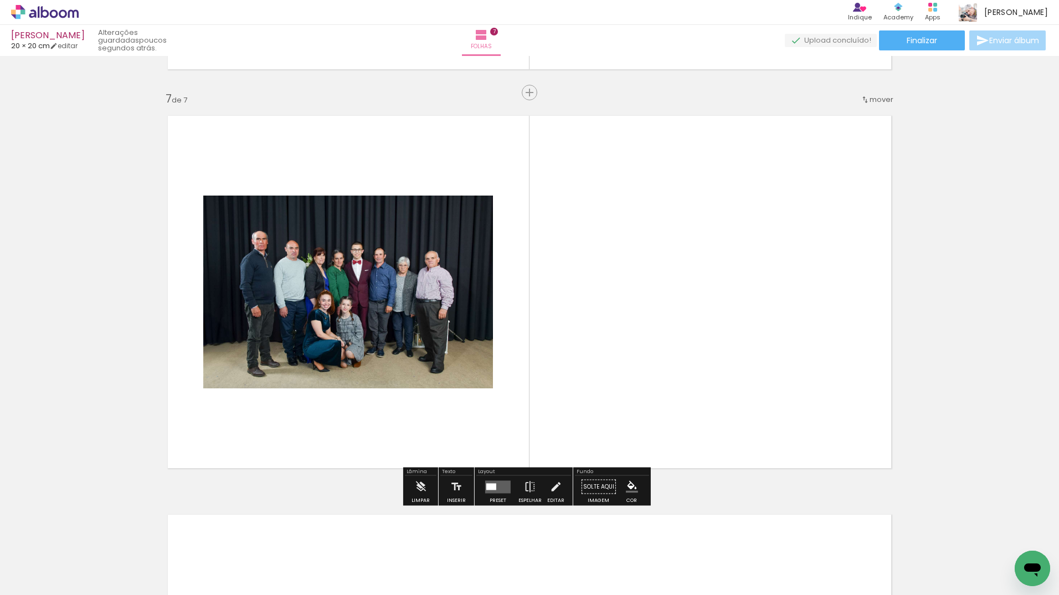
scroll to position [2375, 0]
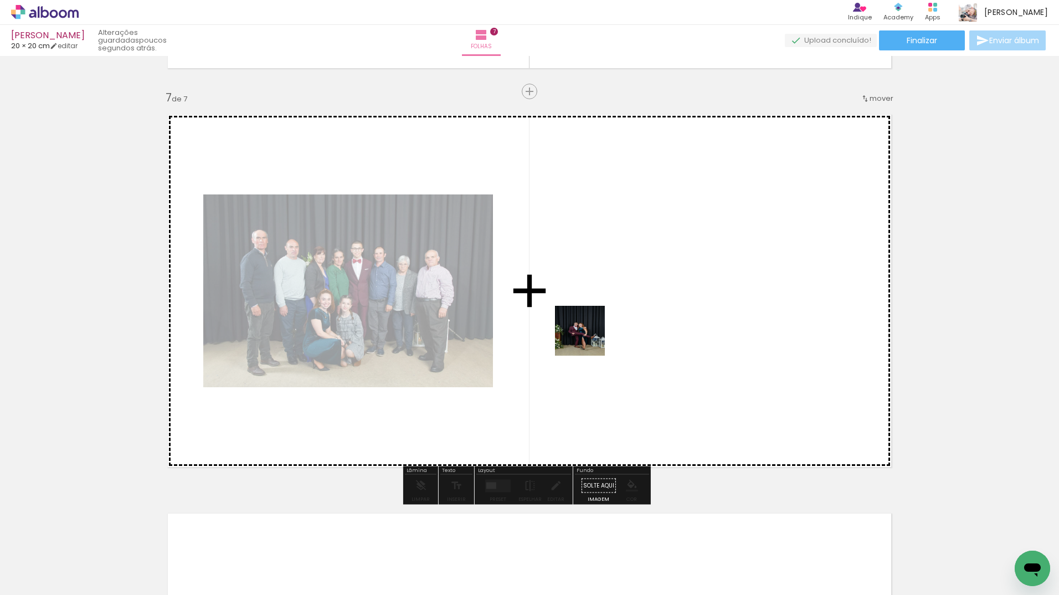
drag, startPoint x: 476, startPoint y: 556, endPoint x: 588, endPoint y: 339, distance: 244.2
click at [588, 339] on quentale-workspace at bounding box center [529, 297] width 1059 height 595
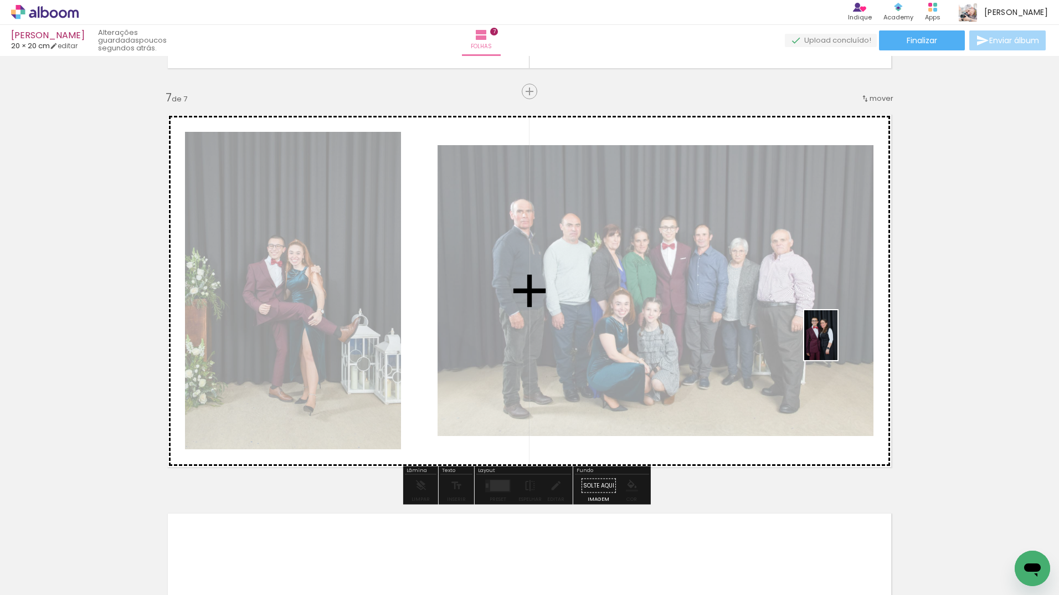
drag, startPoint x: 600, startPoint y: 560, endPoint x: 837, endPoint y: 343, distance: 321.9
click at [837, 343] on quentale-workspace at bounding box center [529, 297] width 1059 height 595
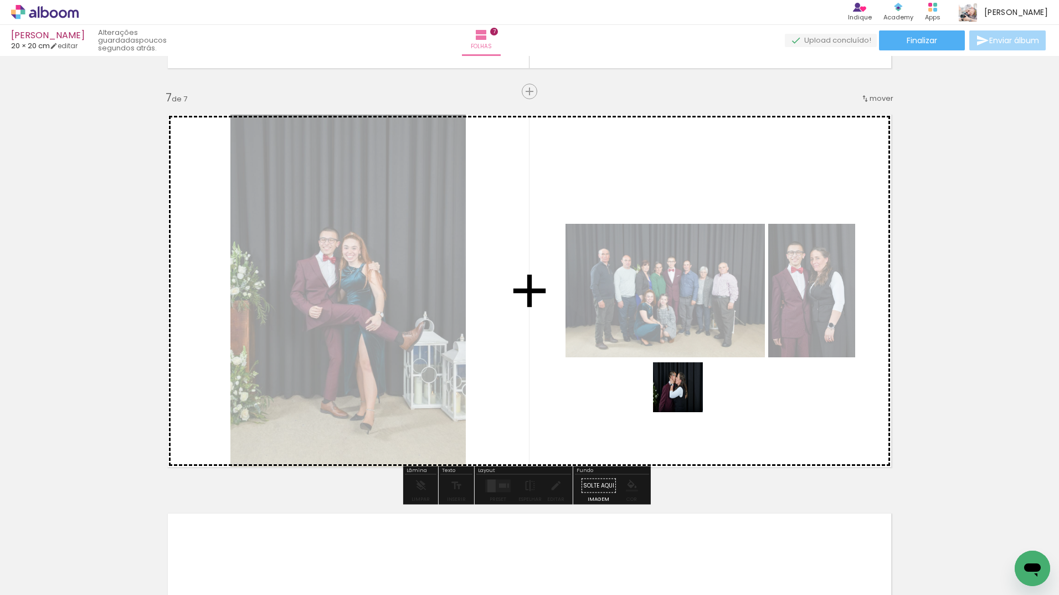
drag, startPoint x: 672, startPoint y: 554, endPoint x: 696, endPoint y: 353, distance: 202.4
click at [696, 353] on quentale-workspace at bounding box center [529, 297] width 1059 height 595
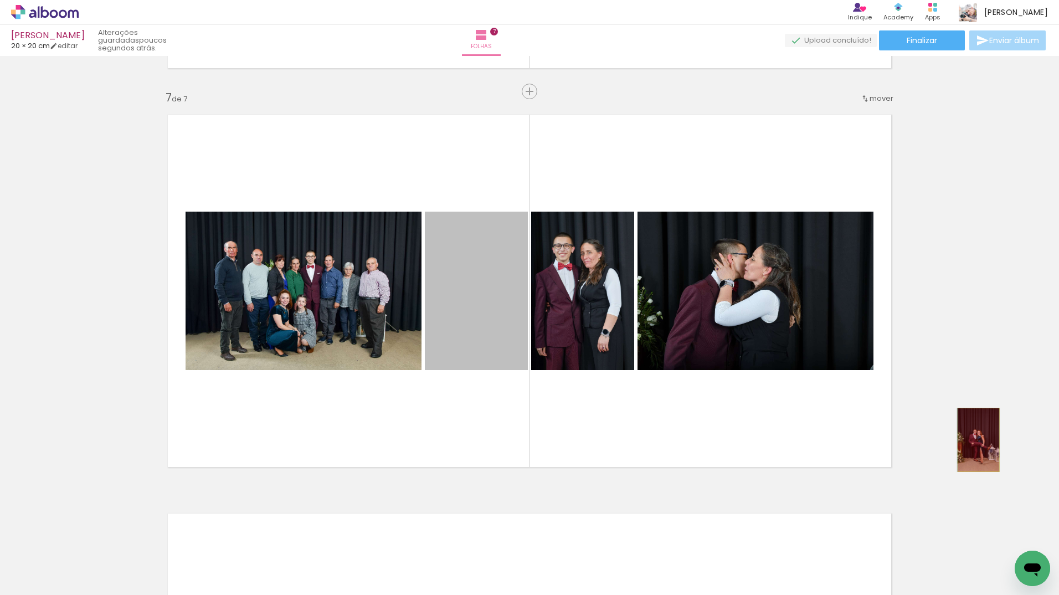
drag, startPoint x: 518, startPoint y: 287, endPoint x: 467, endPoint y: 448, distance: 167.8
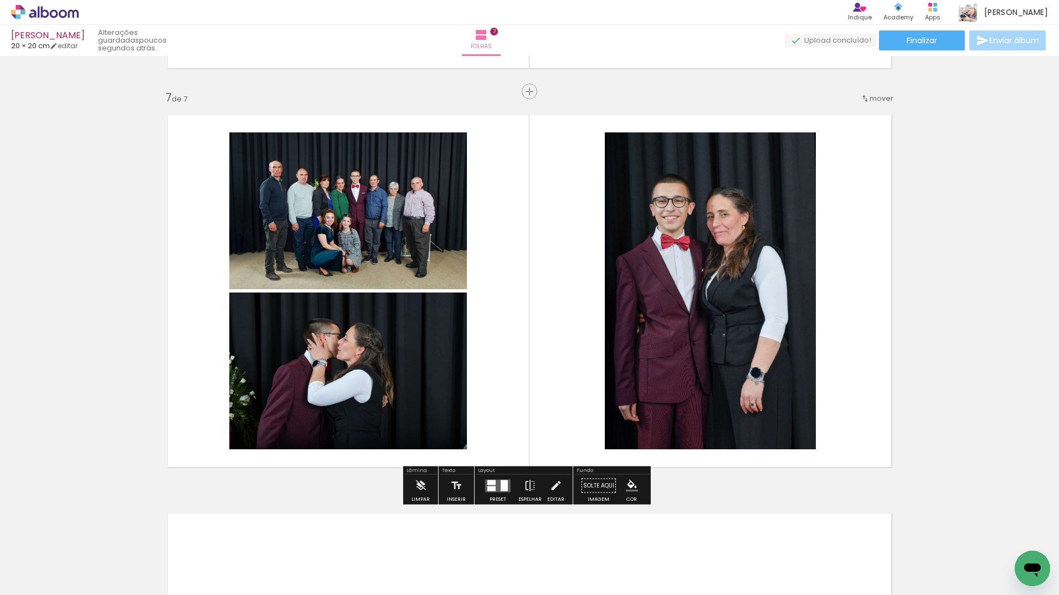
click at [501, 477] on div at bounding box center [498, 486] width 30 height 22
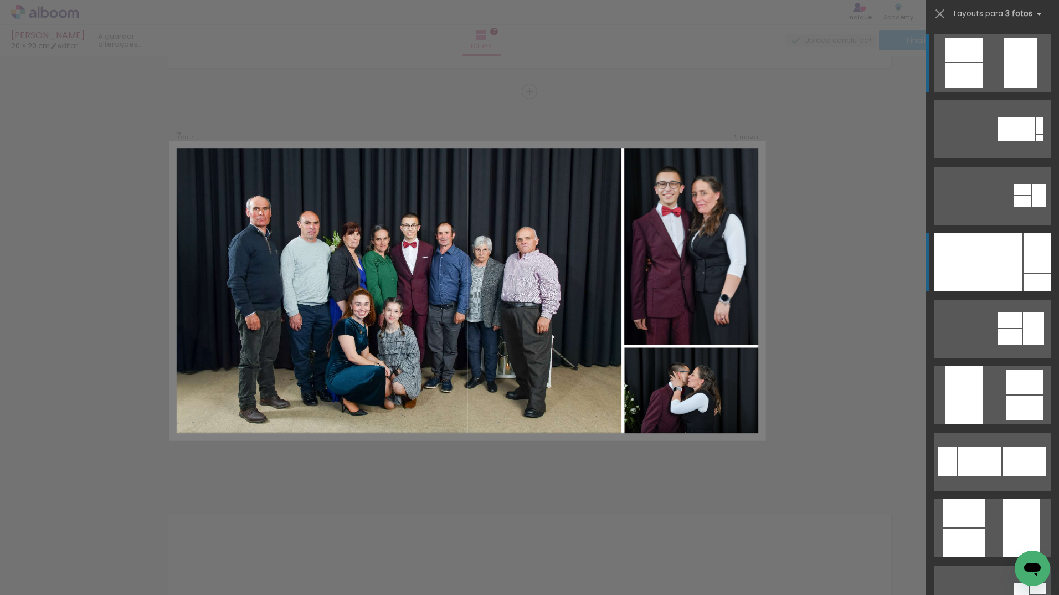
click at [965, 271] on div at bounding box center [978, 262] width 88 height 58
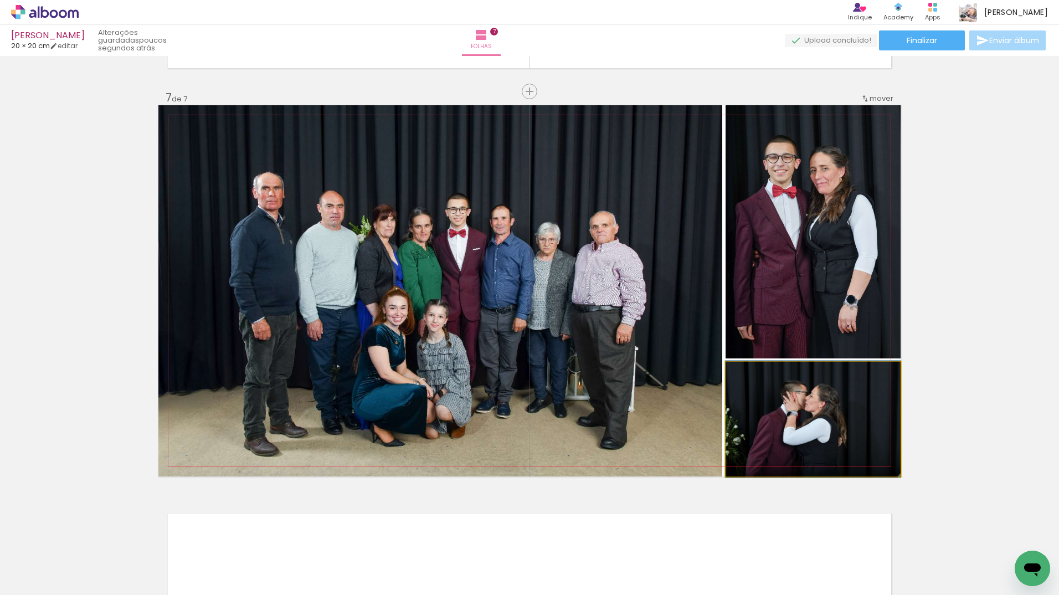
click at [791, 384] on quentale-photo at bounding box center [813, 419] width 175 height 115
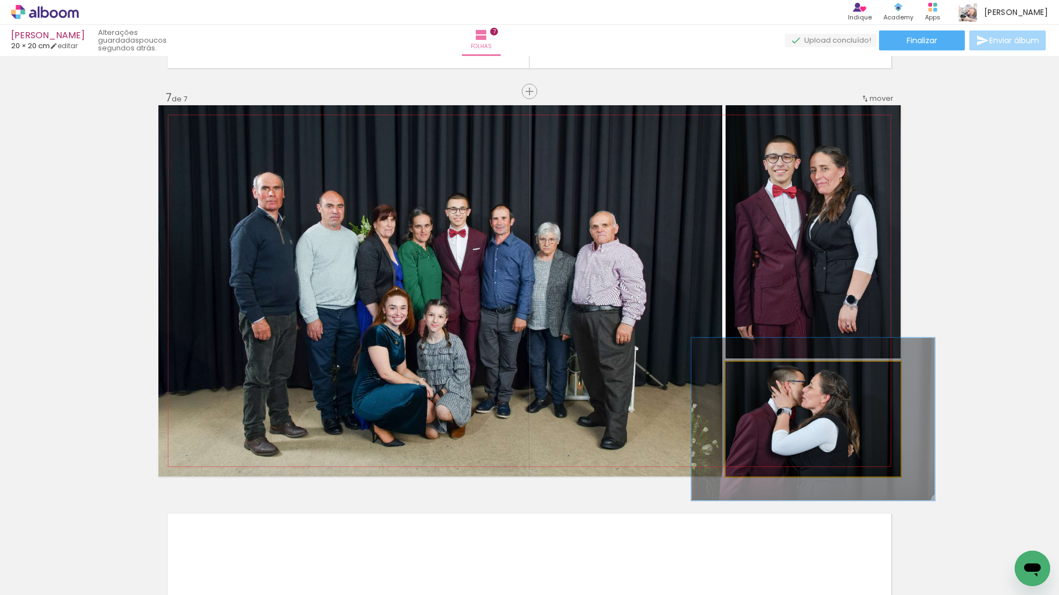
drag, startPoint x: 747, startPoint y: 374, endPoint x: 762, endPoint y: 379, distance: 15.8
type paper-slider "139"
click at [762, 379] on div at bounding box center [767, 373] width 18 height 18
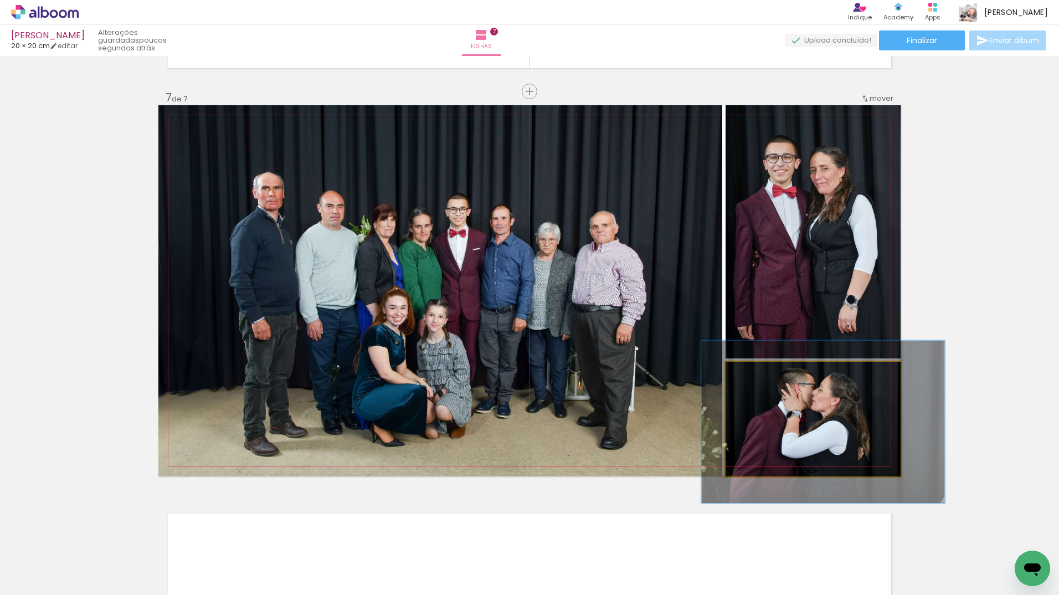
drag, startPoint x: 813, startPoint y: 410, endPoint x: 823, endPoint y: 413, distance: 10.3
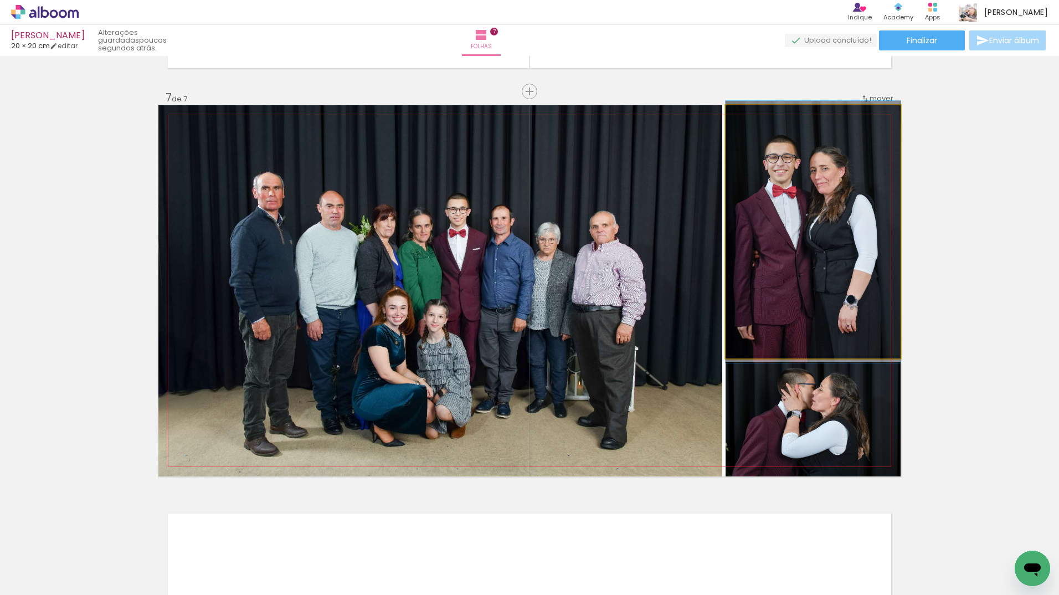
drag, startPoint x: 824, startPoint y: 255, endPoint x: 818, endPoint y: 255, distance: 6.1
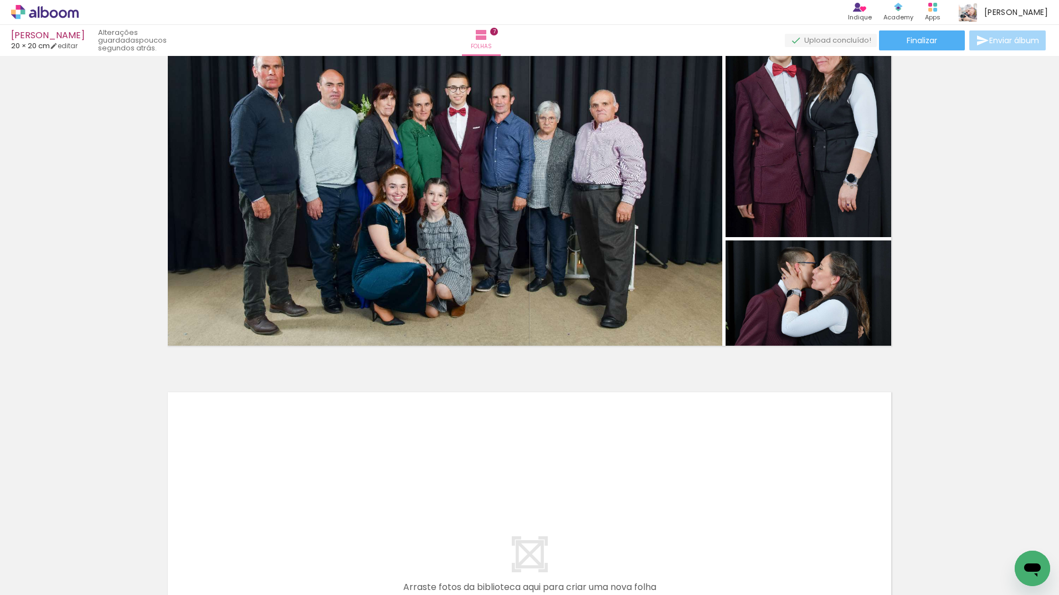
scroll to position [2320, 0]
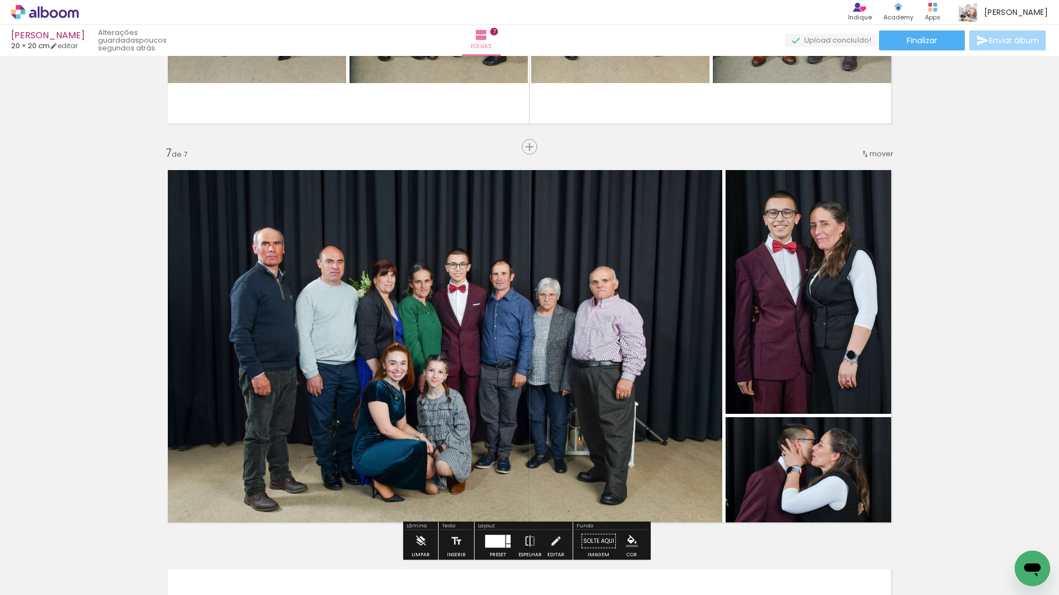
click at [584, 295] on quentale-photo at bounding box center [440, 346] width 564 height 371
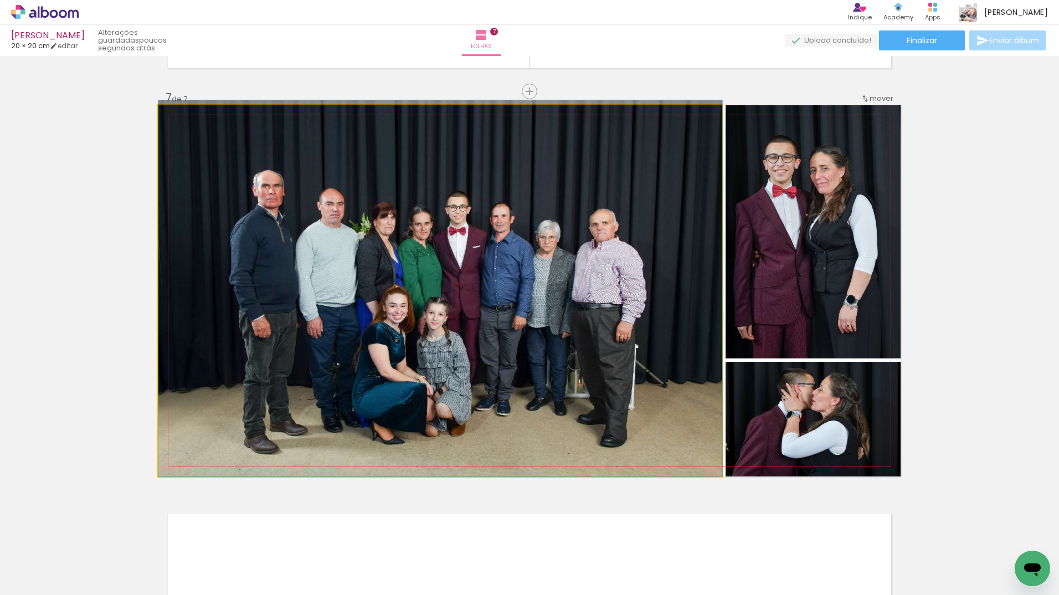
drag, startPoint x: 371, startPoint y: 293, endPoint x: 368, endPoint y: 275, distance: 18.5
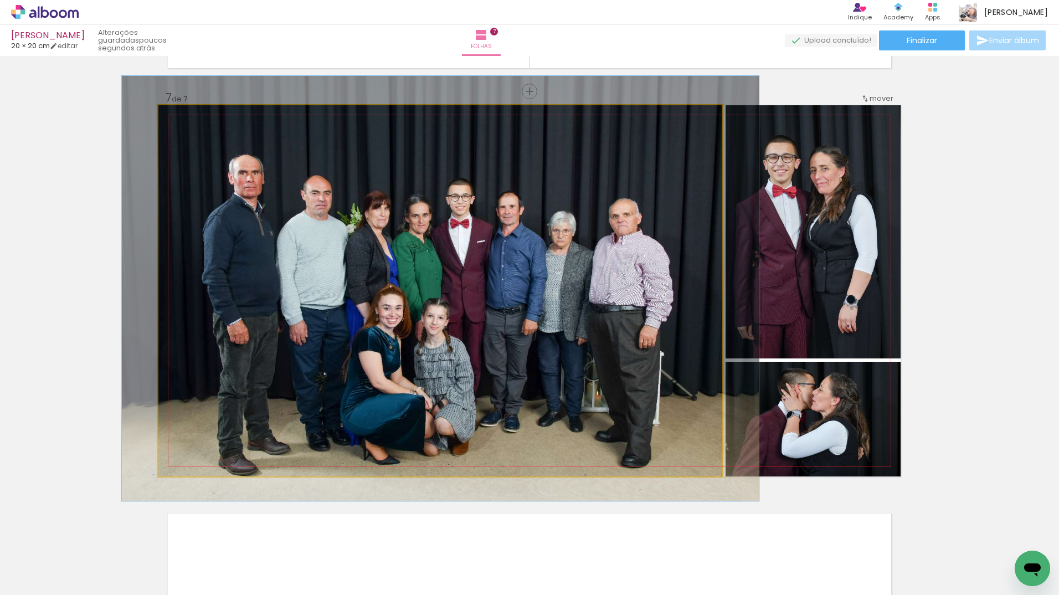
click at [186, 117] on div at bounding box center [189, 117] width 10 height 10
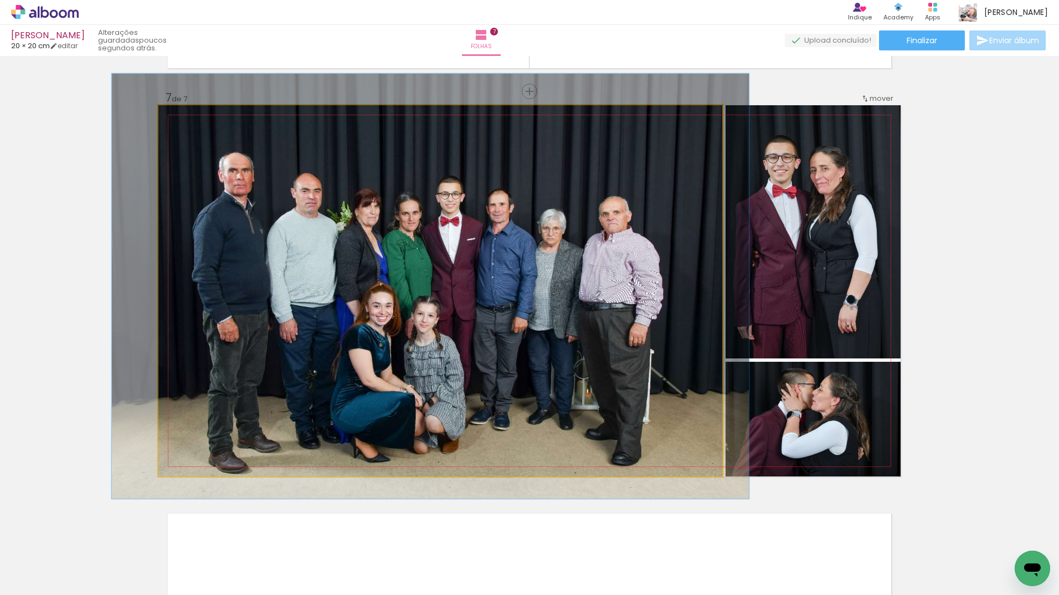
drag, startPoint x: 376, startPoint y: 229, endPoint x: 367, endPoint y: 227, distance: 9.1
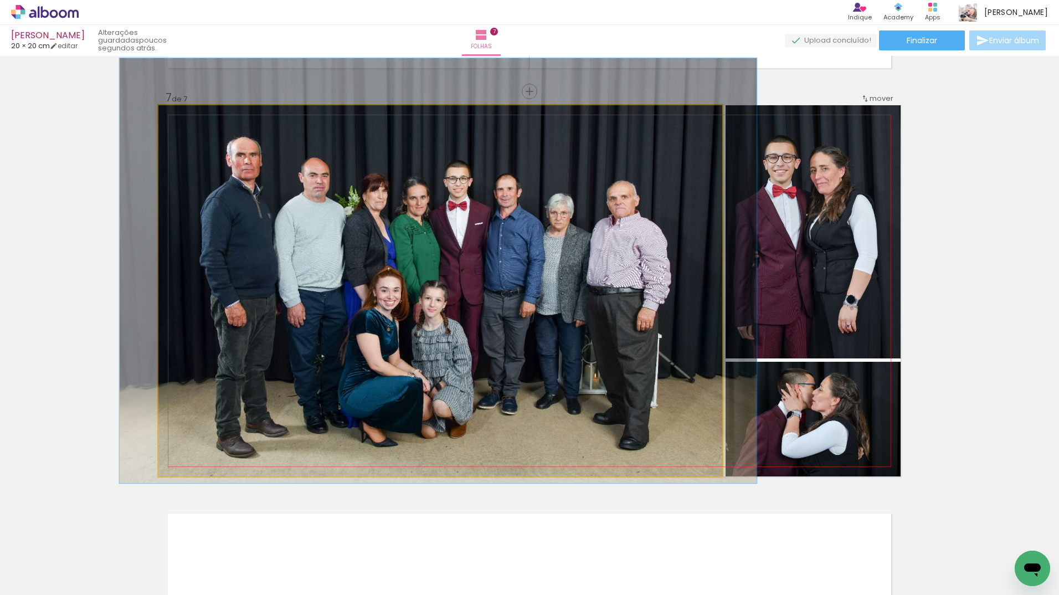
drag, startPoint x: 462, startPoint y: 341, endPoint x: 468, endPoint y: 329, distance: 13.6
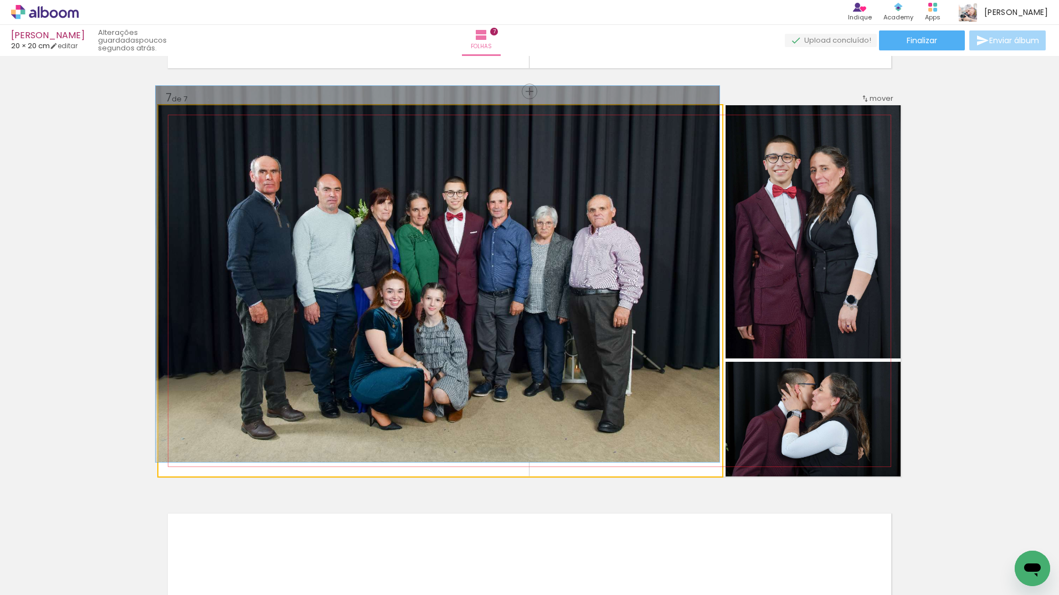
drag, startPoint x: 185, startPoint y: 116, endPoint x: 177, endPoint y: 119, distance: 8.4
type paper-slider "100"
click at [179, 119] on div at bounding box center [184, 117] width 10 height 10
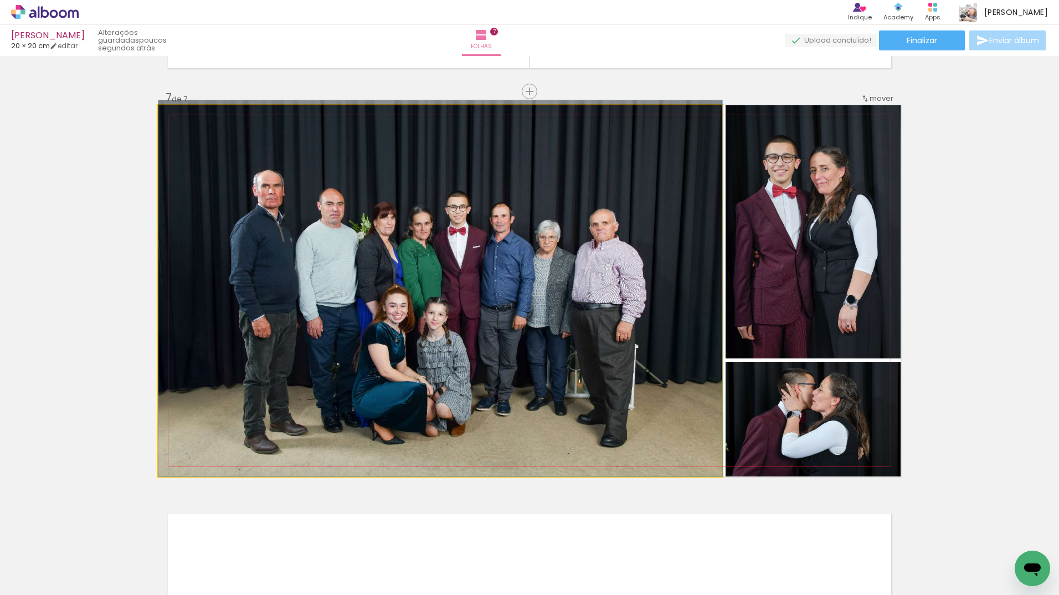
drag, startPoint x: 440, startPoint y: 222, endPoint x: 449, endPoint y: 232, distance: 13.3
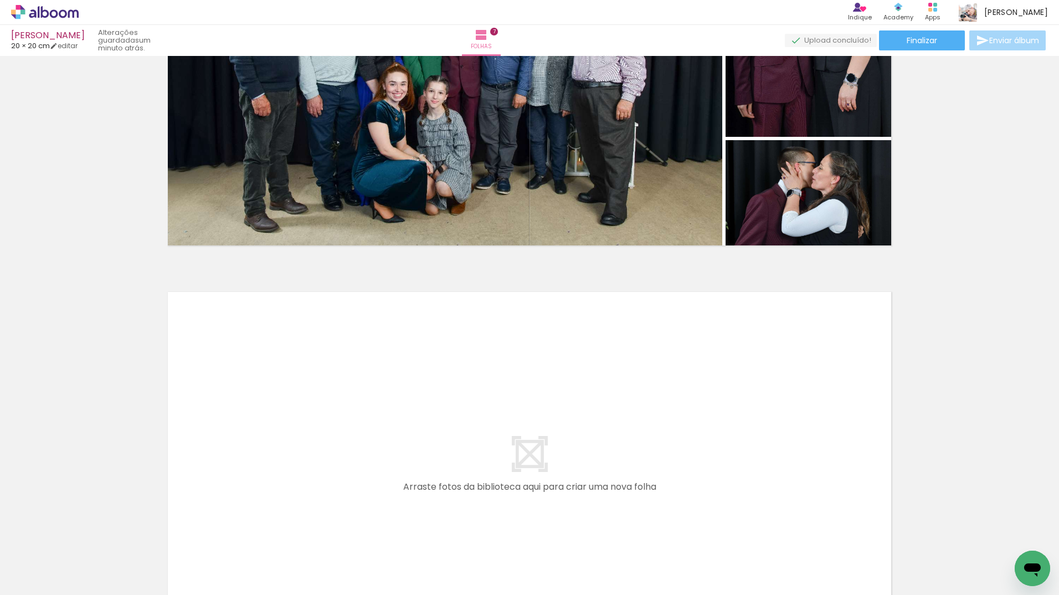
scroll to position [0, 366]
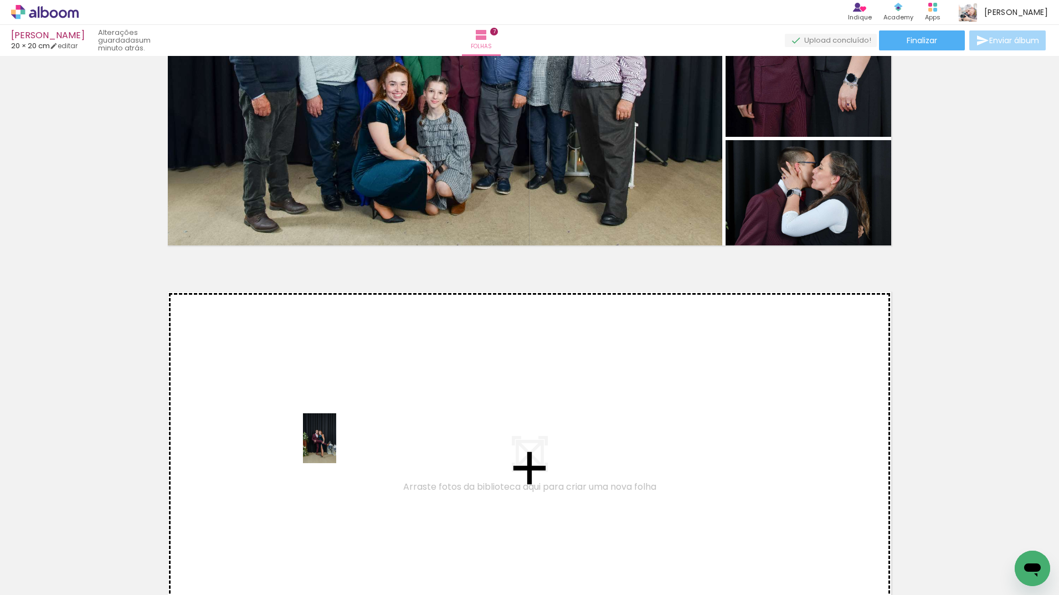
drag, startPoint x: 308, startPoint y: 556, endPoint x: 336, endPoint y: 446, distance: 112.6
click at [336, 446] on quentale-workspace at bounding box center [529, 297] width 1059 height 595
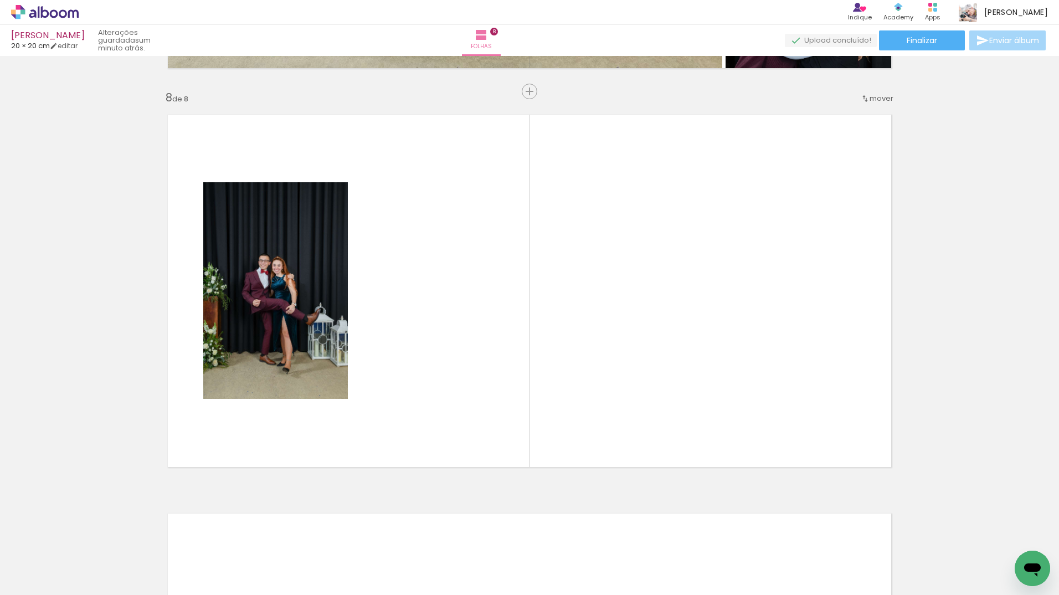
scroll to position [0, 438]
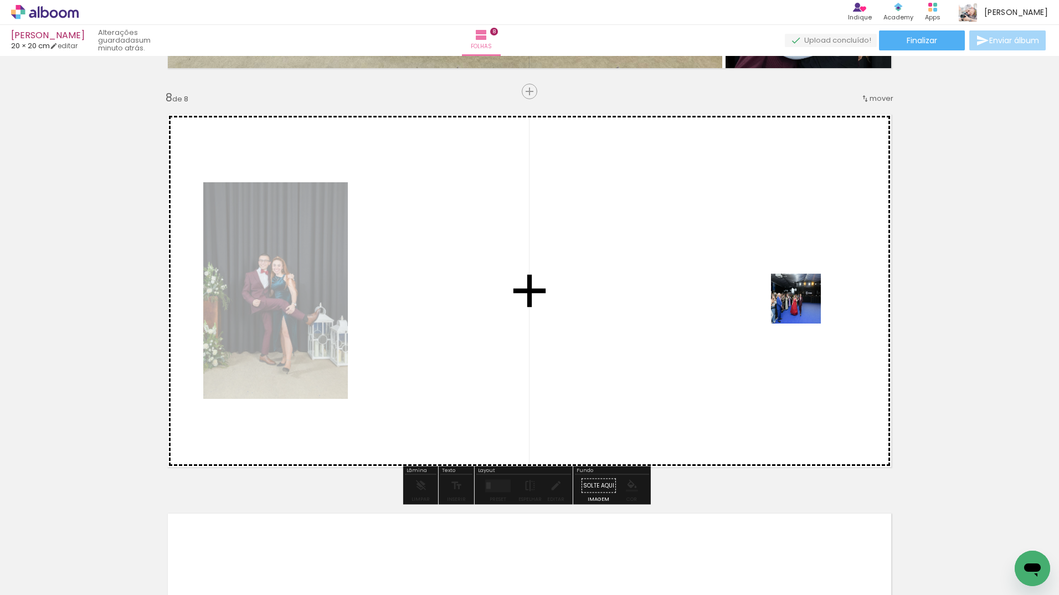
drag, startPoint x: 805, startPoint y: 548, endPoint x: 803, endPoint y: 296, distance: 252.6
click at [803, 296] on quentale-workspace at bounding box center [529, 297] width 1059 height 595
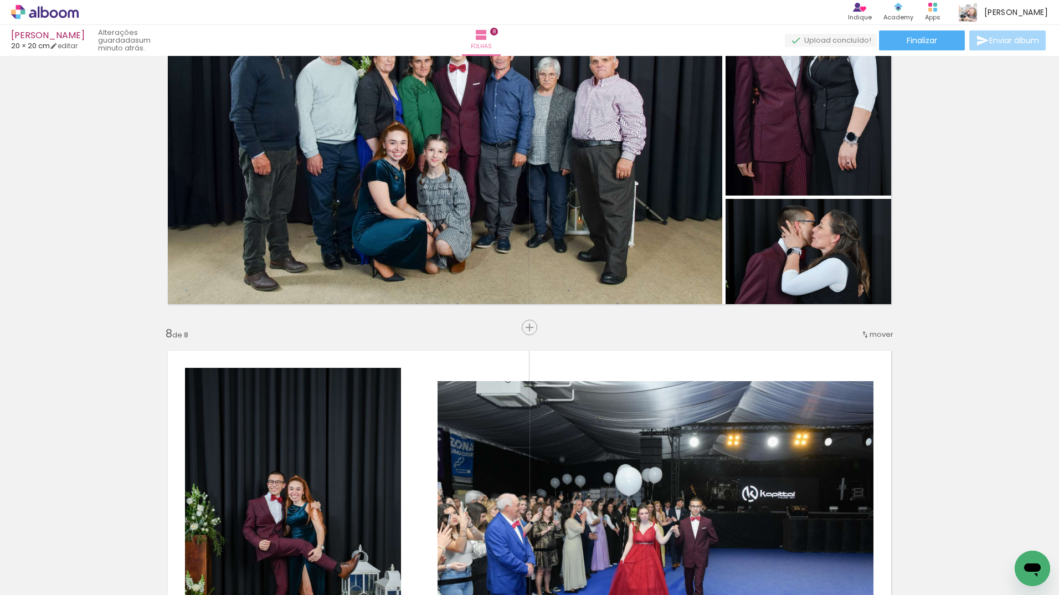
scroll to position [2663, 0]
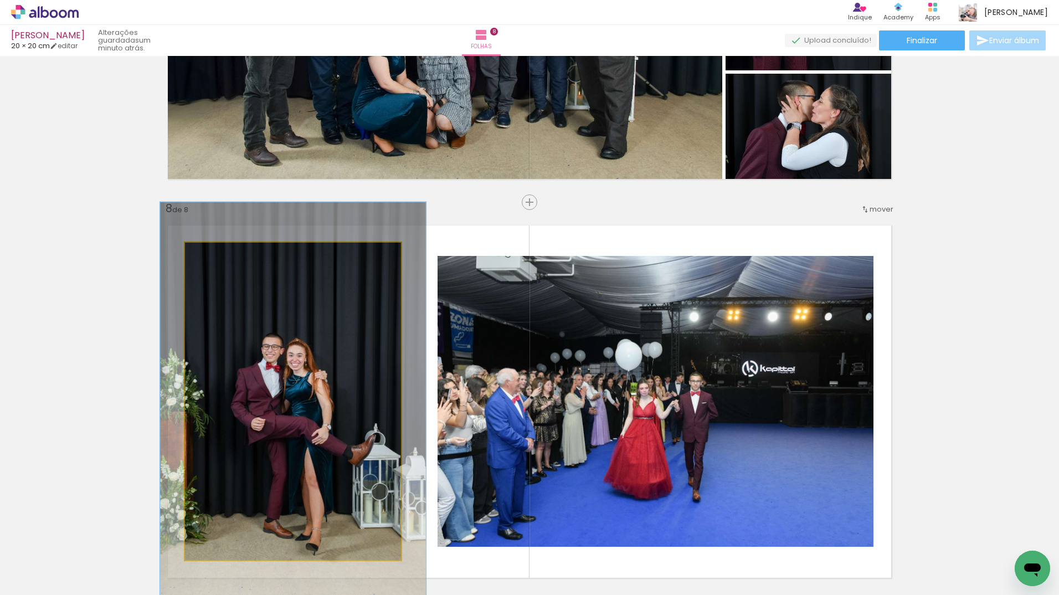
drag, startPoint x: 210, startPoint y: 253, endPoint x: 219, endPoint y: 255, distance: 8.5
type paper-slider "123"
click at [219, 255] on div at bounding box center [220, 254] width 10 height 10
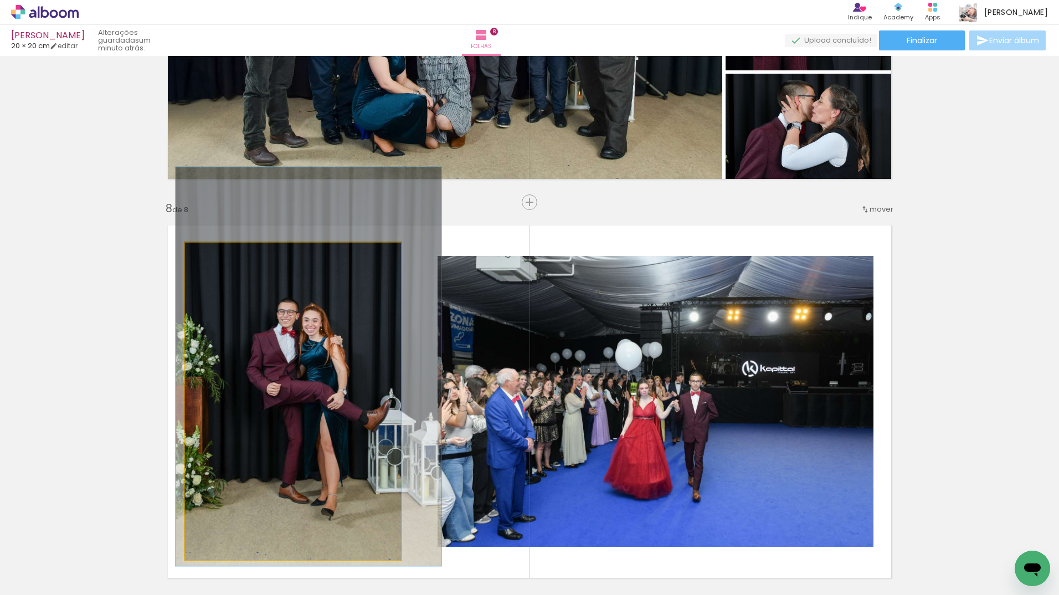
drag, startPoint x: 279, startPoint y: 372, endPoint x: 294, endPoint y: 337, distance: 38.2
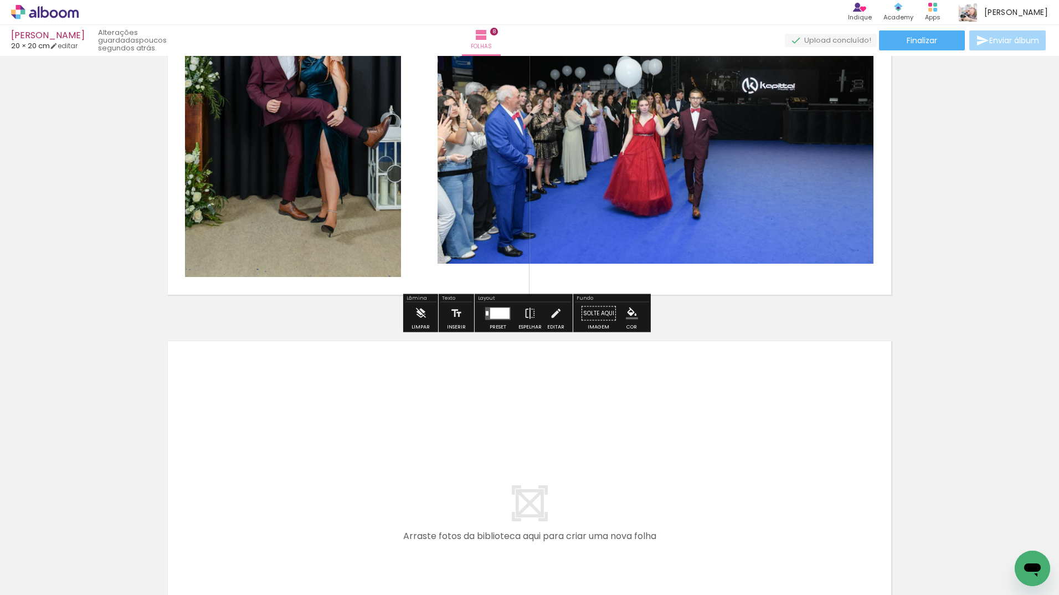
scroll to position [2935, 0]
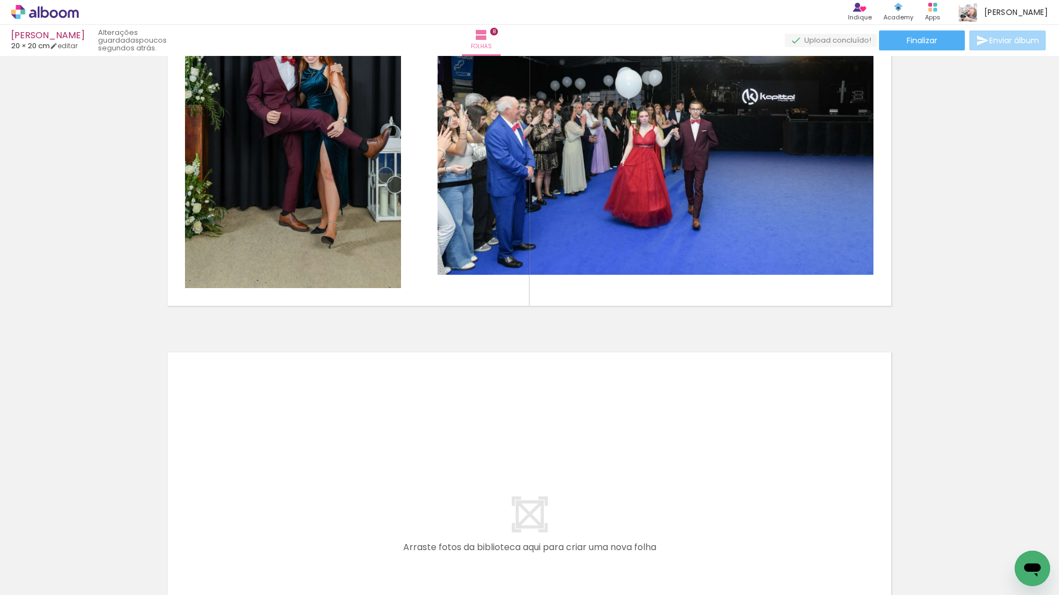
click at [870, 569] on div at bounding box center [852, 557] width 37 height 55
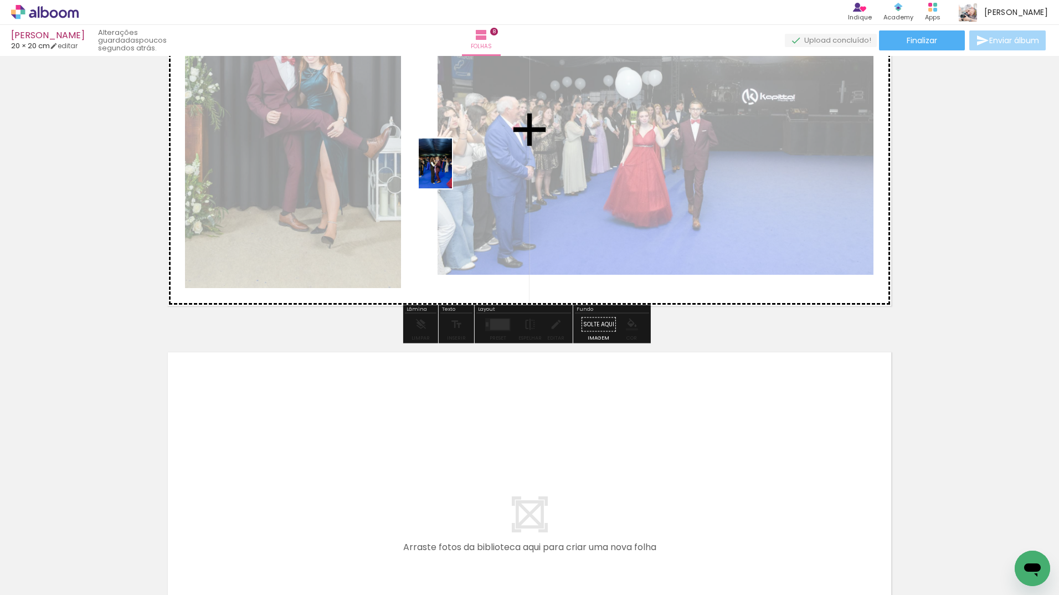
drag, startPoint x: 861, startPoint y: 560, endPoint x: 507, endPoint y: 209, distance: 498.5
click at [465, 187] on quentale-workspace at bounding box center [529, 297] width 1059 height 595
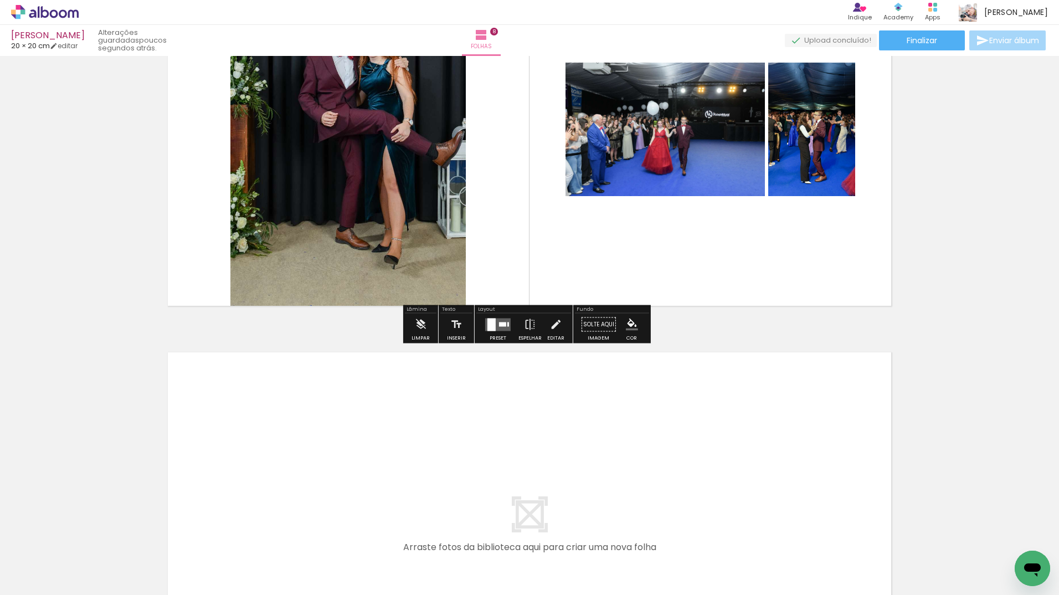
click at [487, 319] on div at bounding box center [491, 324] width 8 height 13
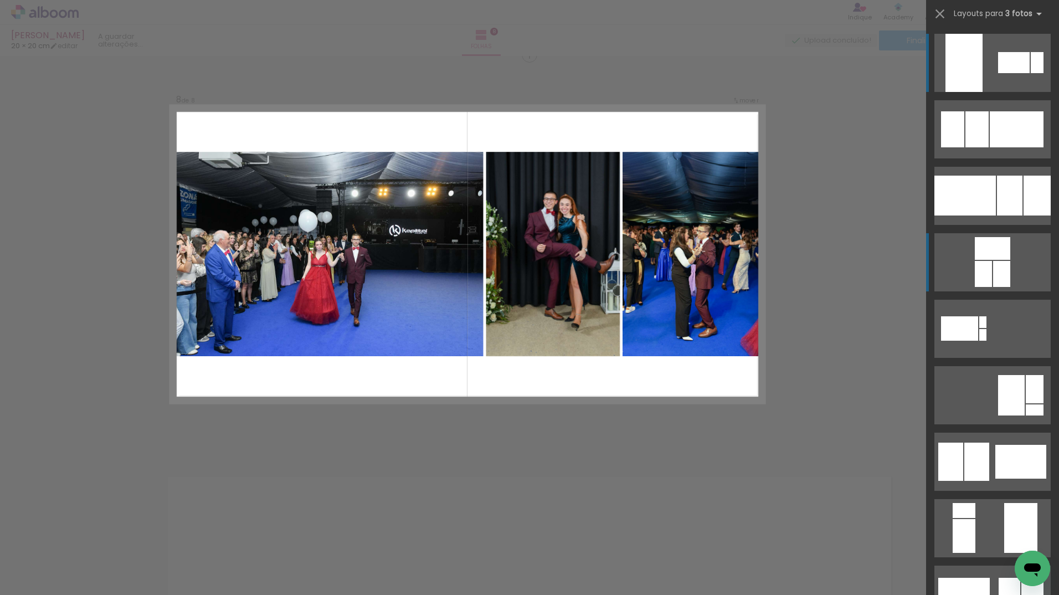
scroll to position [2774, 0]
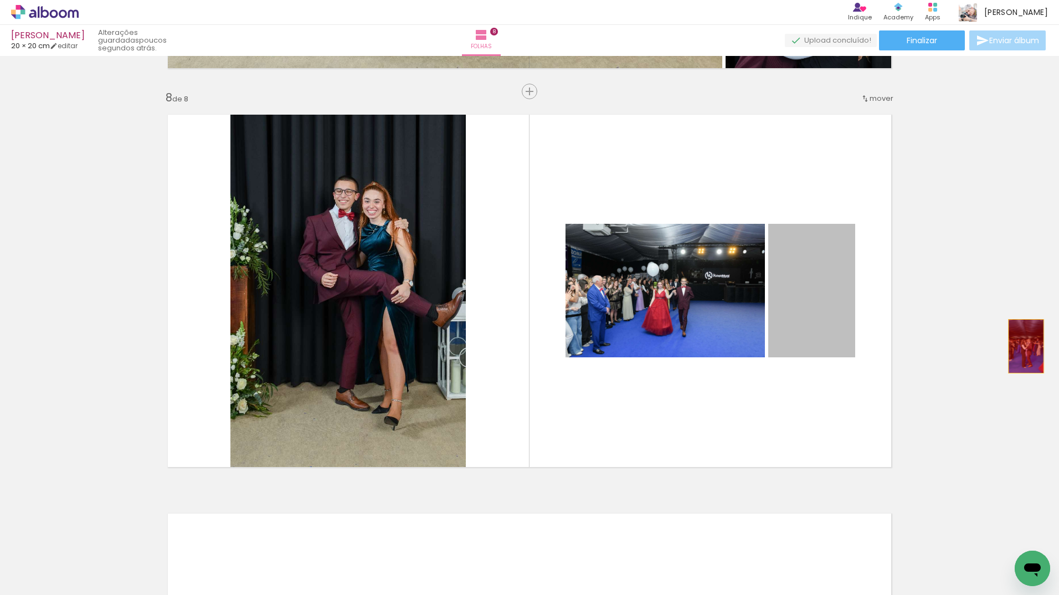
drag, startPoint x: 824, startPoint y: 287, endPoint x: 991, endPoint y: 341, distance: 175.0
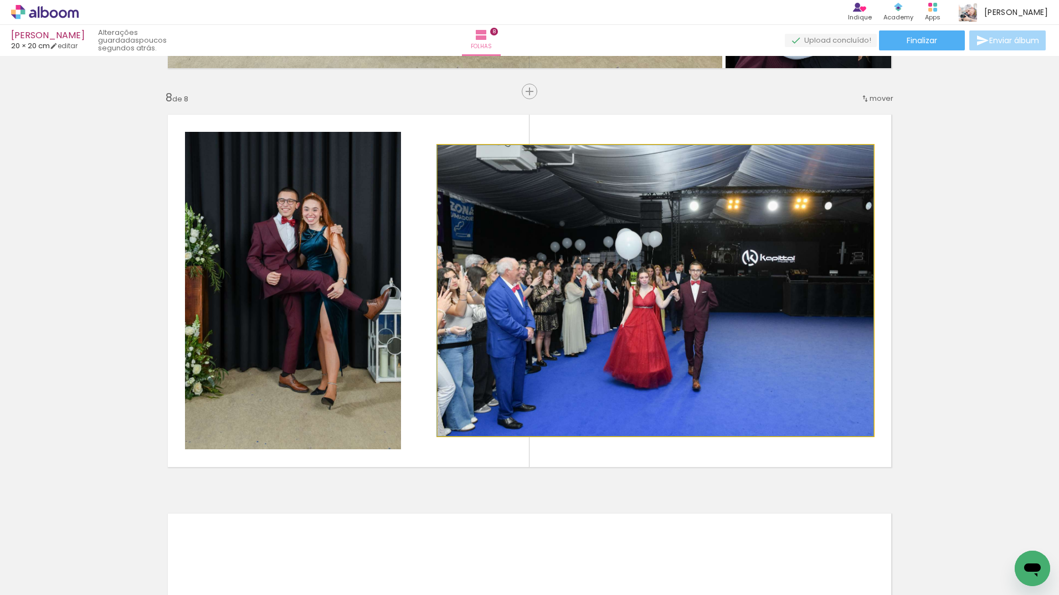
click at [651, 329] on quentale-photo at bounding box center [656, 290] width 436 height 291
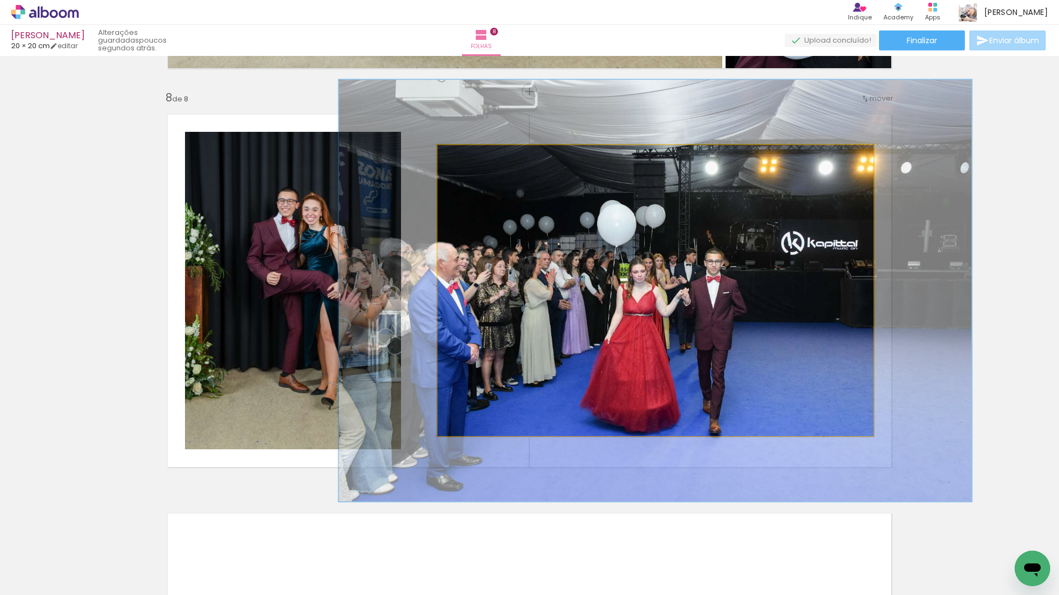
drag, startPoint x: 461, startPoint y: 157, endPoint x: 479, endPoint y: 161, distance: 17.7
type paper-slider "145"
click at [479, 161] on div at bounding box center [481, 157] width 10 height 10
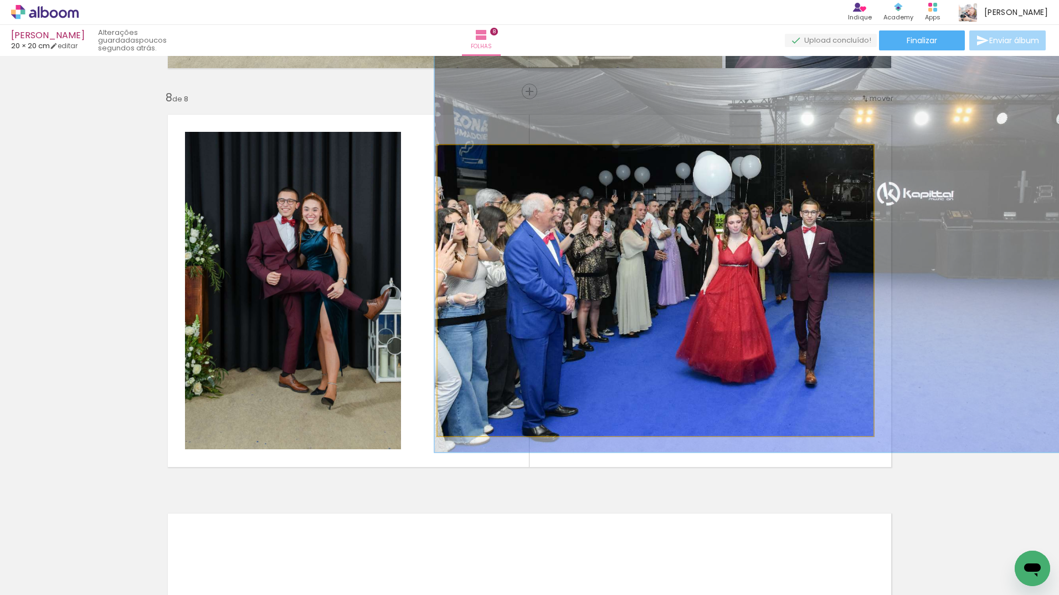
drag, startPoint x: 564, startPoint y: 291, endPoint x: 660, endPoint y: 242, distance: 107.8
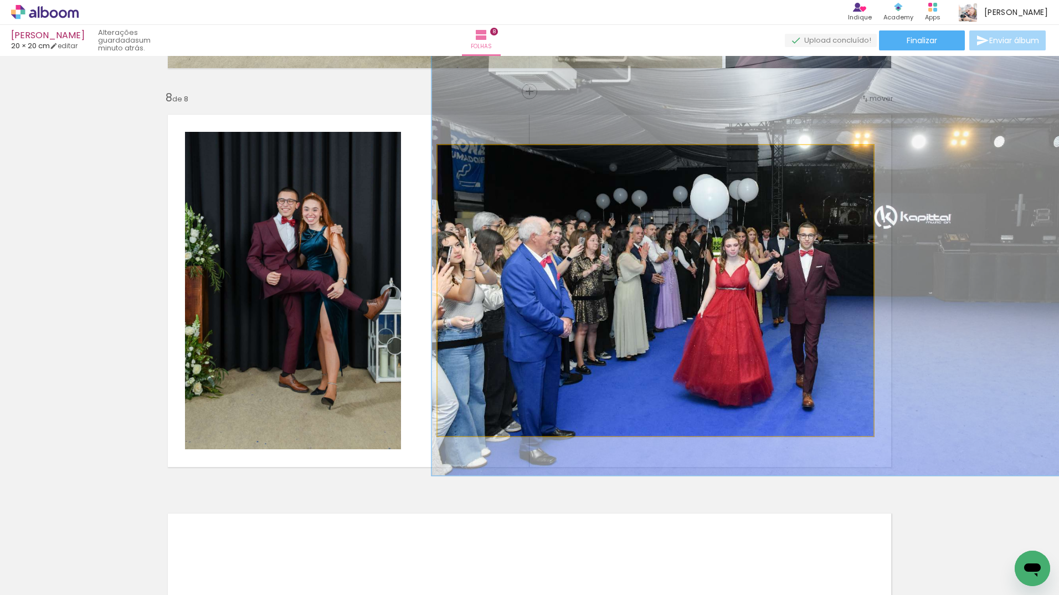
drag, startPoint x: 684, startPoint y: 276, endPoint x: 681, endPoint y: 300, distance: 23.5
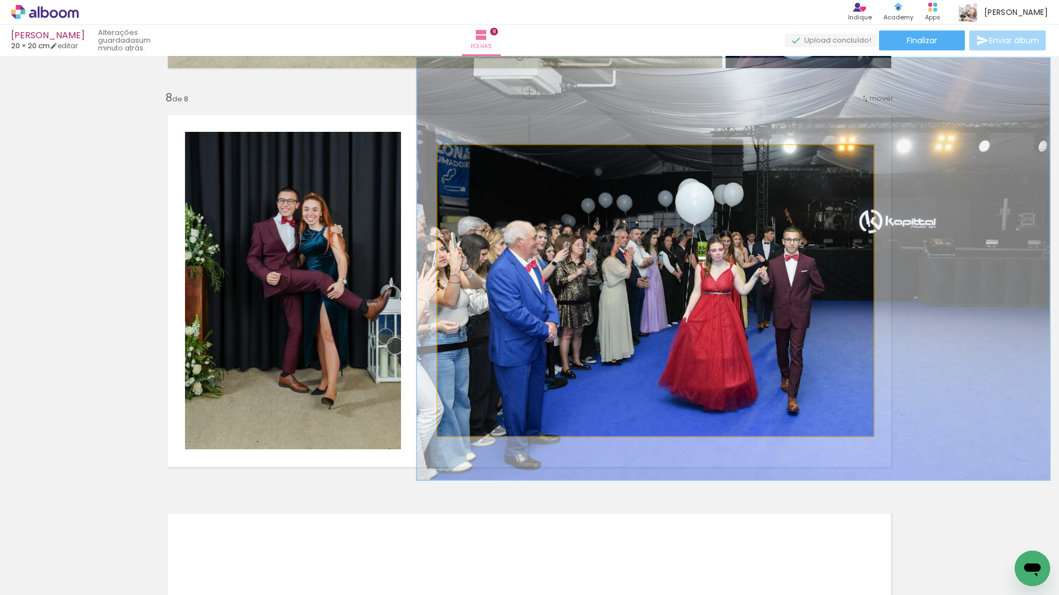
drag, startPoint x: 713, startPoint y: 271, endPoint x: 698, endPoint y: 275, distance: 15.3
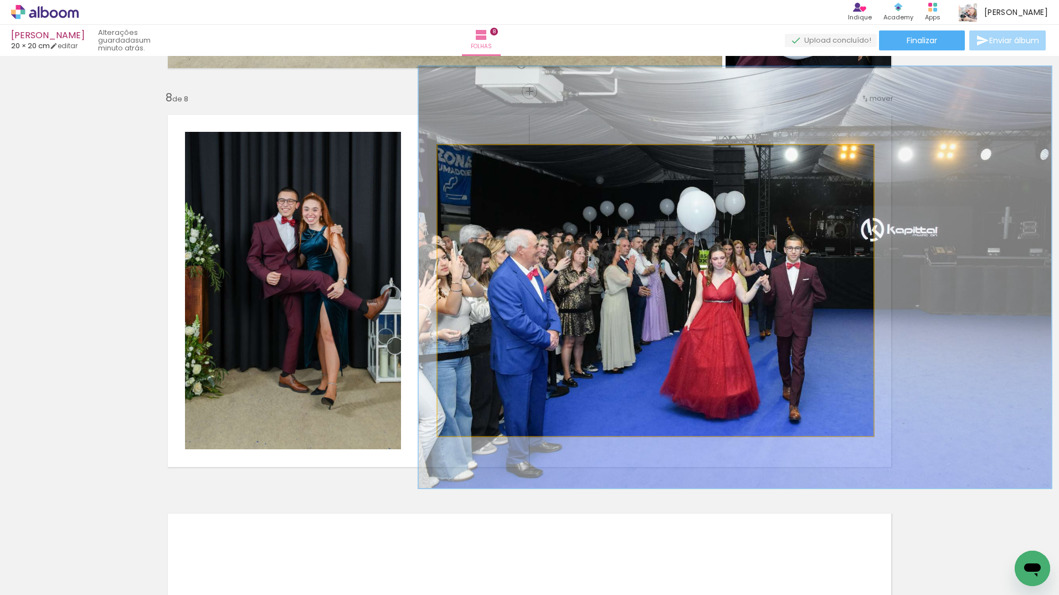
drag, startPoint x: 750, startPoint y: 292, endPoint x: 752, endPoint y: 301, distance: 8.5
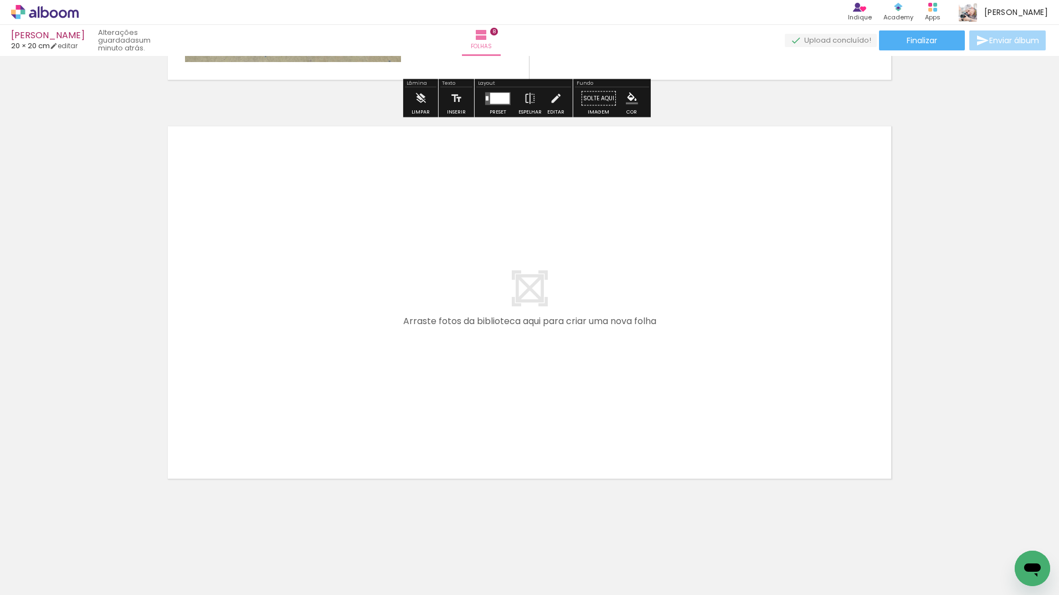
scroll to position [3162, 0]
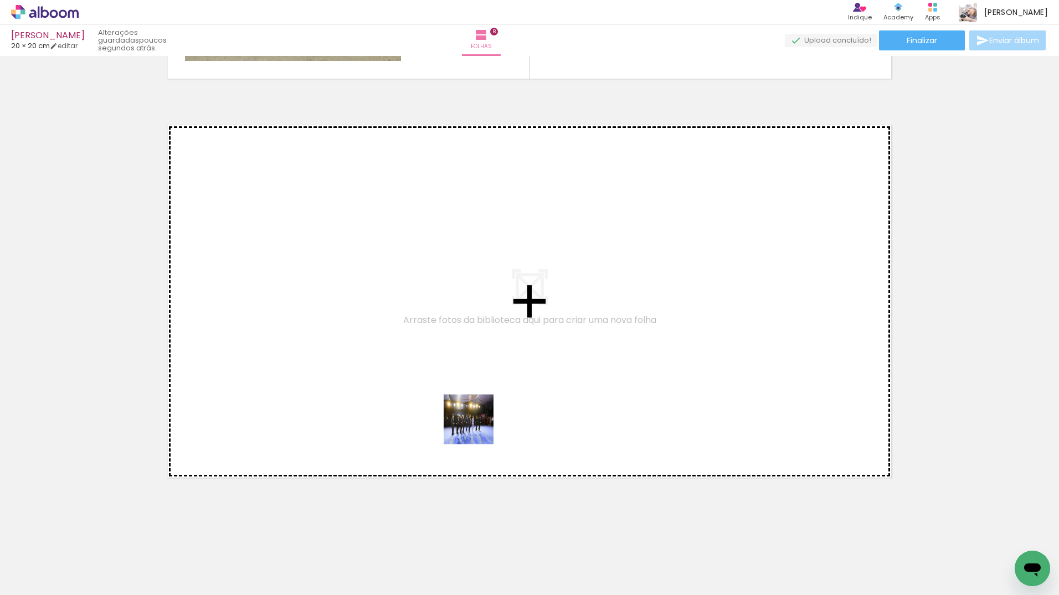
drag, startPoint x: 503, startPoint y: 565, endPoint x: 476, endPoint y: 427, distance: 141.1
click at [476, 427] on quentale-workspace at bounding box center [529, 297] width 1059 height 595
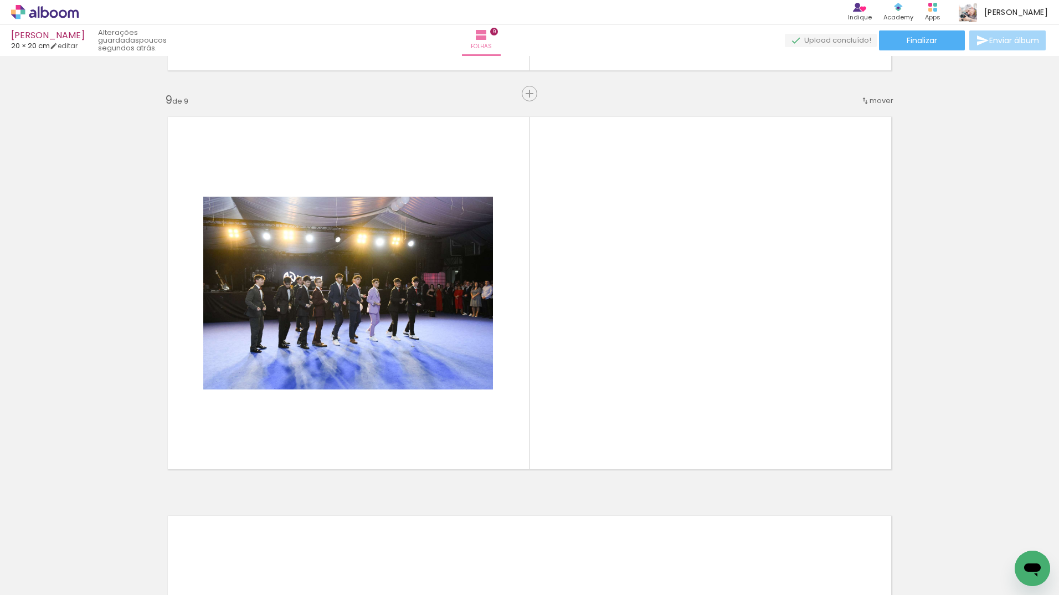
scroll to position [3173, 0]
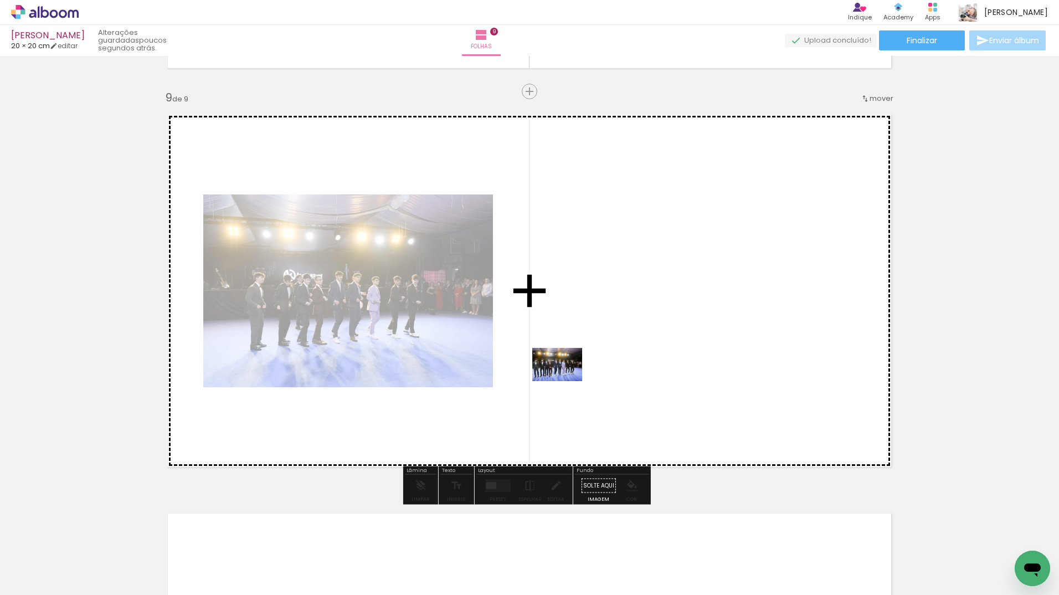
drag, startPoint x: 561, startPoint y: 567, endPoint x: 565, endPoint y: 381, distance: 185.6
click at [565, 381] on quentale-workspace at bounding box center [529, 297] width 1059 height 595
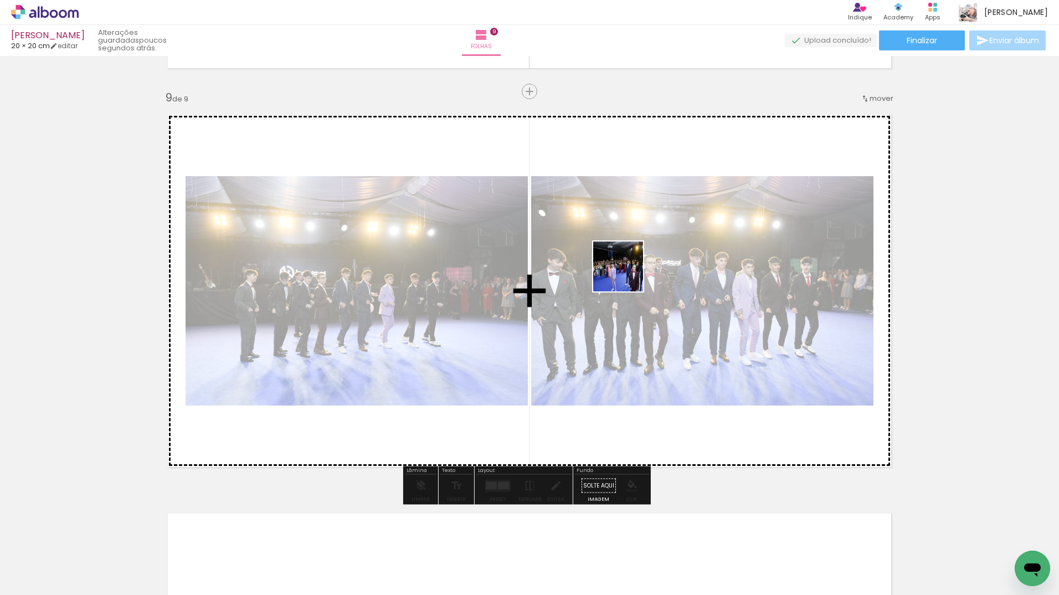
drag, startPoint x: 615, startPoint y: 566, endPoint x: 671, endPoint y: 404, distance: 171.1
click at [622, 262] on quentale-workspace at bounding box center [529, 297] width 1059 height 595
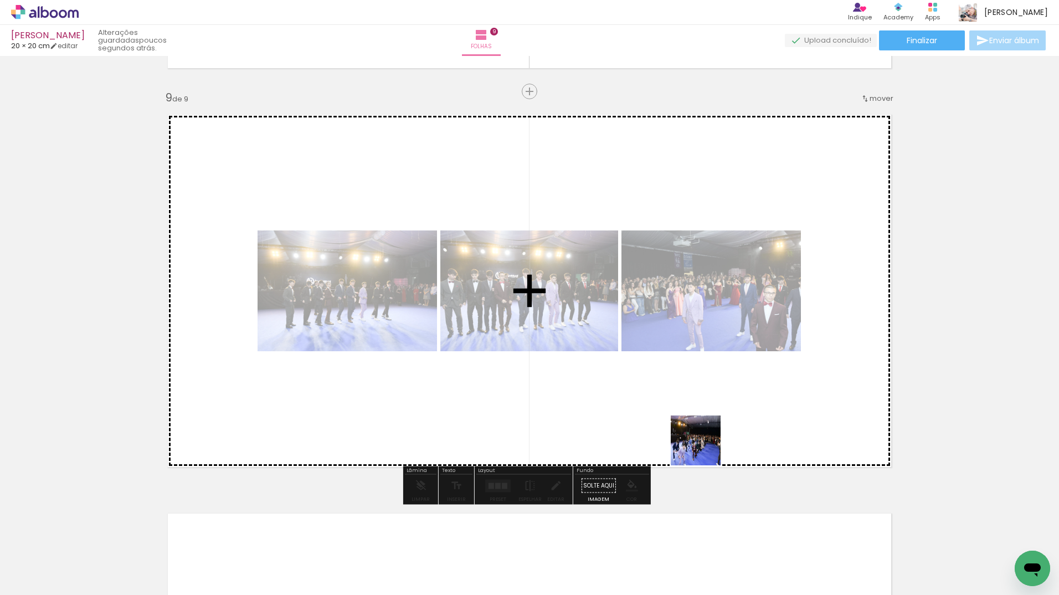
drag, startPoint x: 690, startPoint y: 567, endPoint x: 711, endPoint y: 425, distance: 143.3
click at [711, 425] on quentale-workspace at bounding box center [529, 297] width 1059 height 595
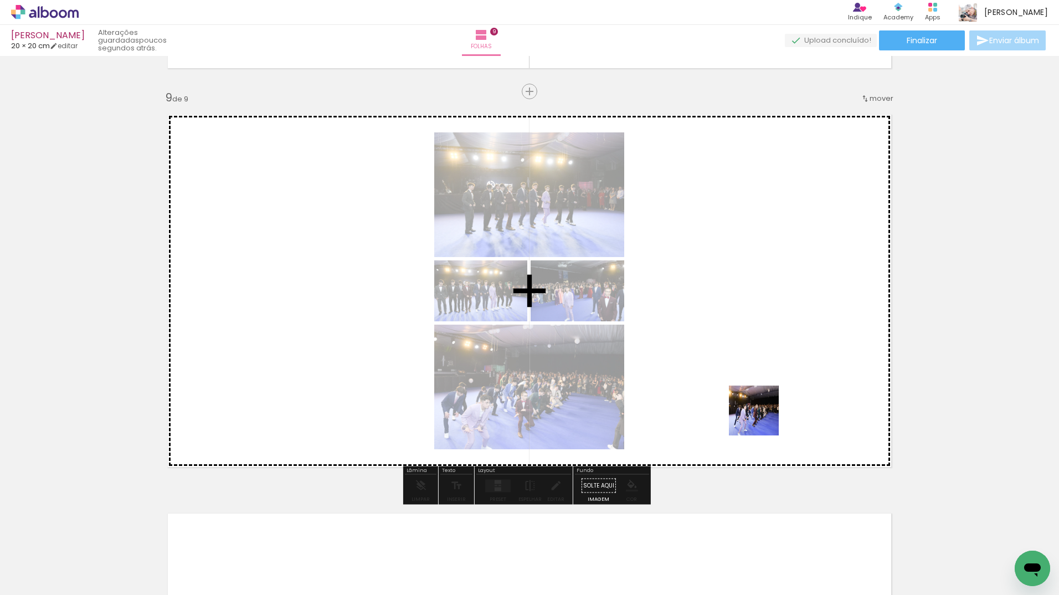
drag, startPoint x: 758, startPoint y: 552, endPoint x: 760, endPoint y: 406, distance: 146.2
click at [760, 406] on quentale-workspace at bounding box center [529, 297] width 1059 height 595
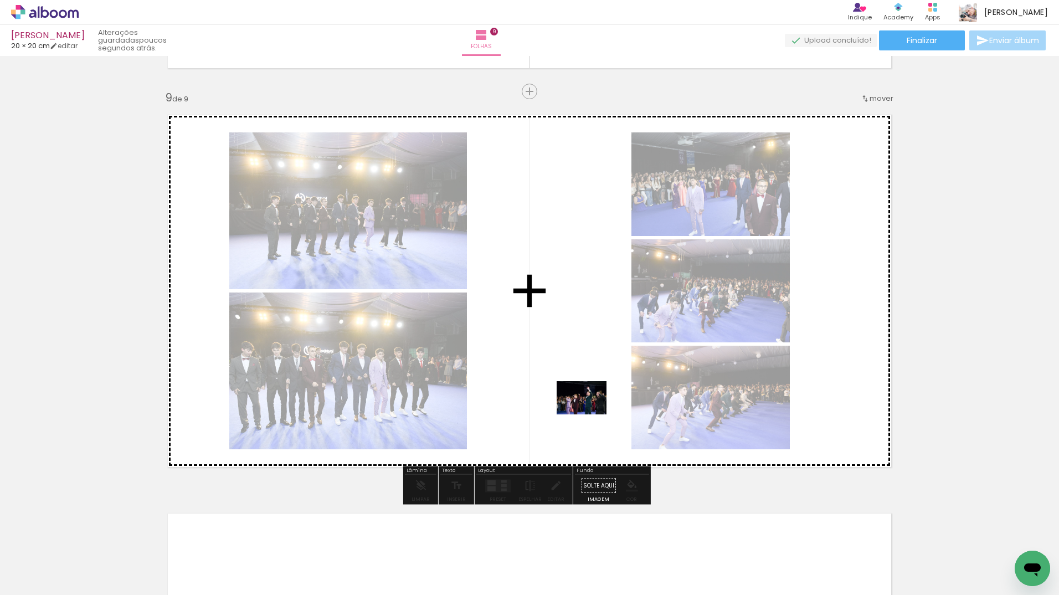
drag, startPoint x: 814, startPoint y: 564, endPoint x: 599, endPoint y: 432, distance: 252.4
click at [585, 412] on quentale-workspace at bounding box center [529, 297] width 1059 height 595
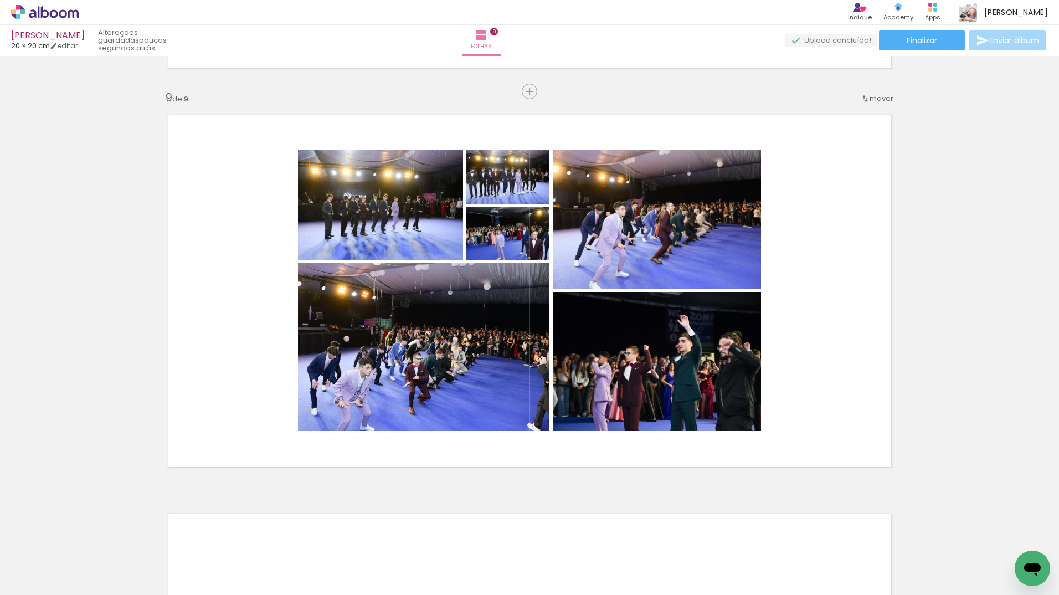
scroll to position [0, 1082]
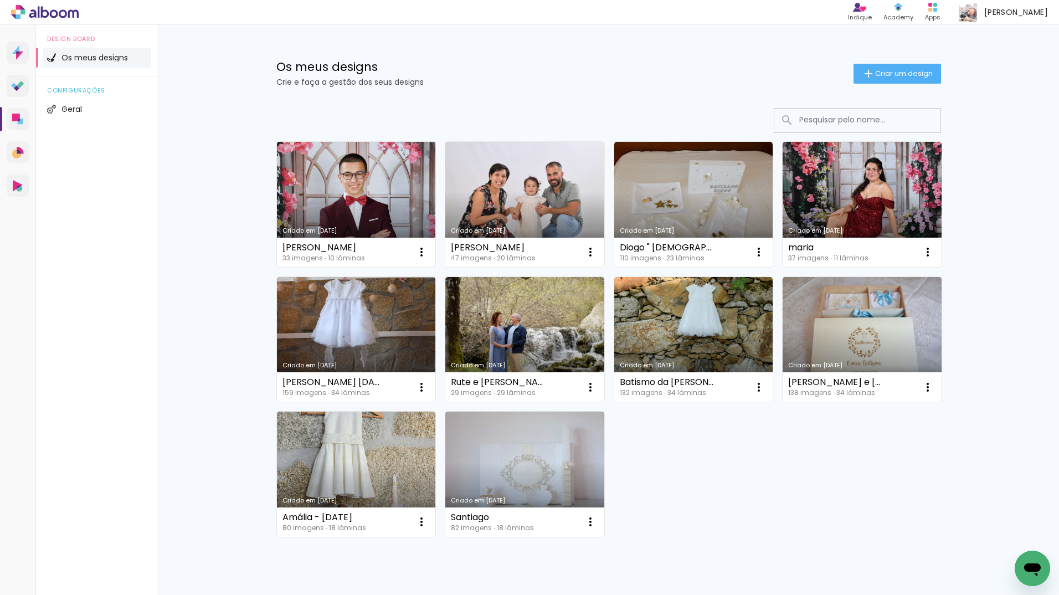
click at [373, 184] on link "Criado em [DATE]" at bounding box center [356, 204] width 159 height 125
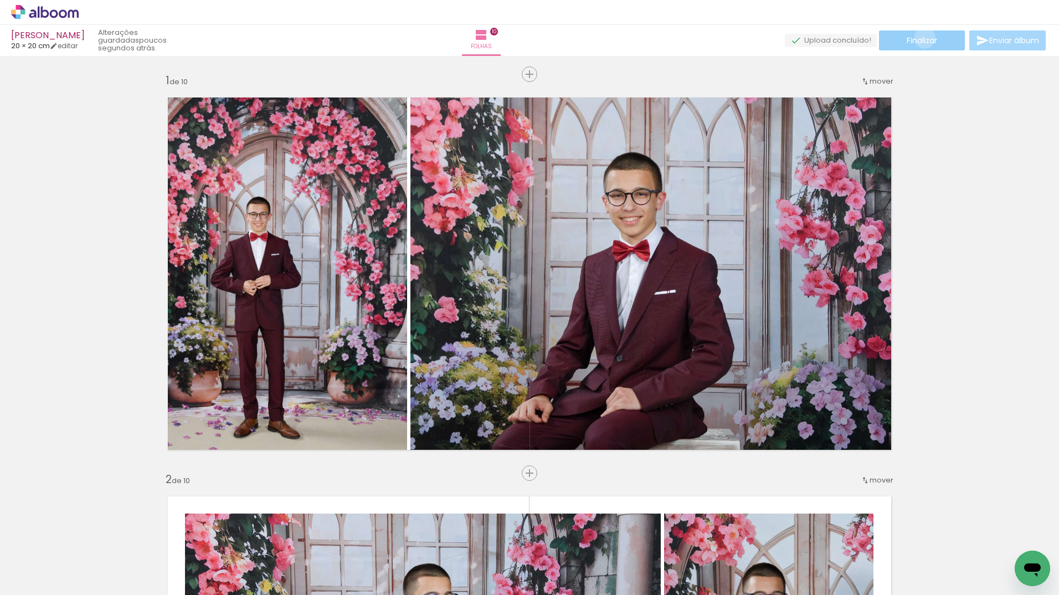
click at [920, 38] on span "Finalizar" at bounding box center [922, 41] width 30 height 8
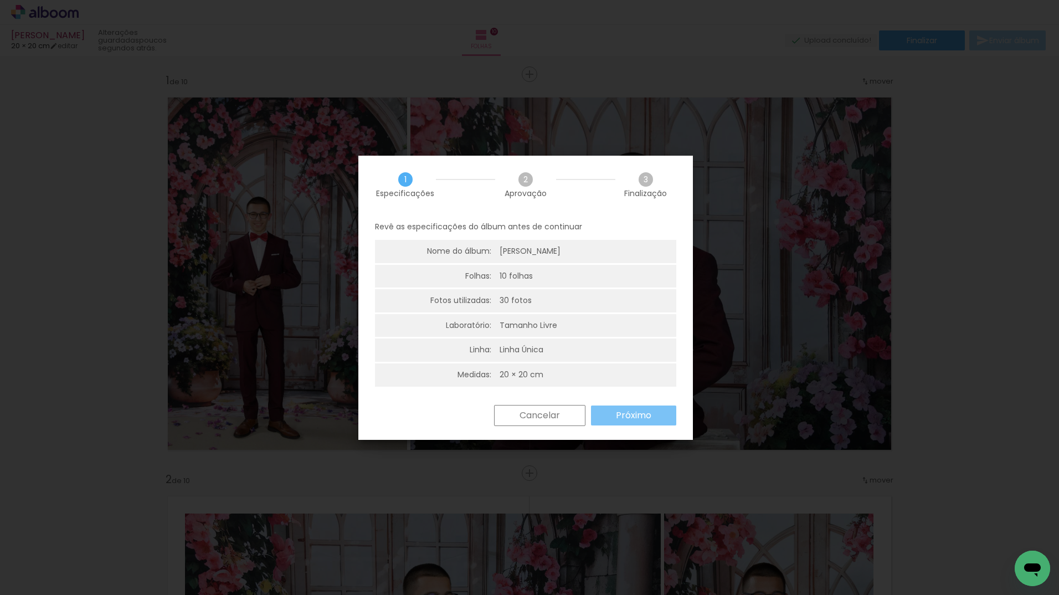
click at [0, 0] on slot "Próximo" at bounding box center [0, 0] width 0 height 0
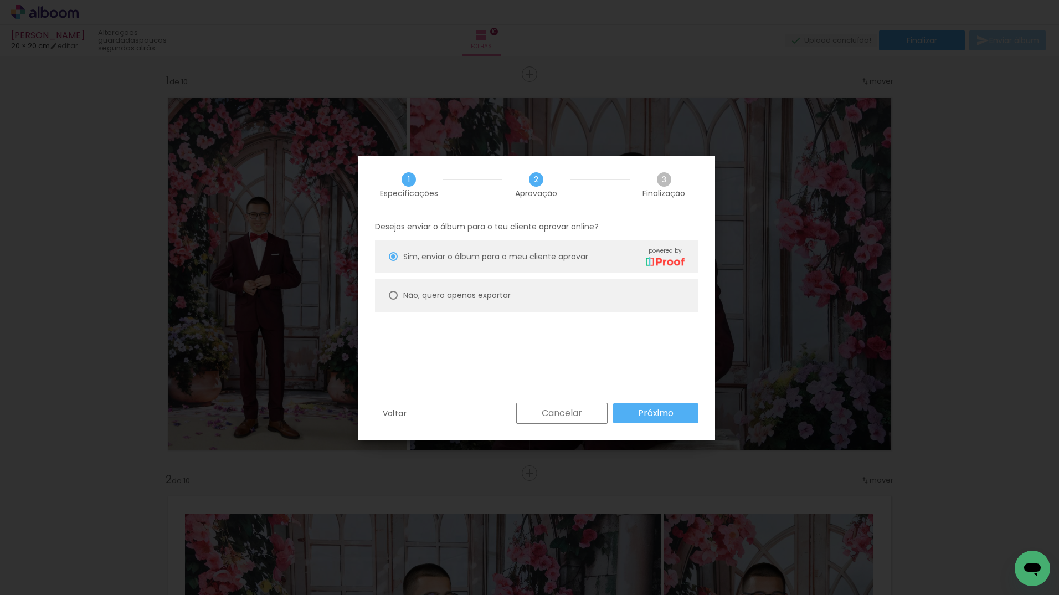
click at [0, 0] on slot "Não, quero apenas exportar" at bounding box center [0, 0] width 0 height 0
type paper-radio-button "on"
click at [0, 0] on slot "Próximo" at bounding box center [0, 0] width 0 height 0
type input "Alta, 300 DPI"
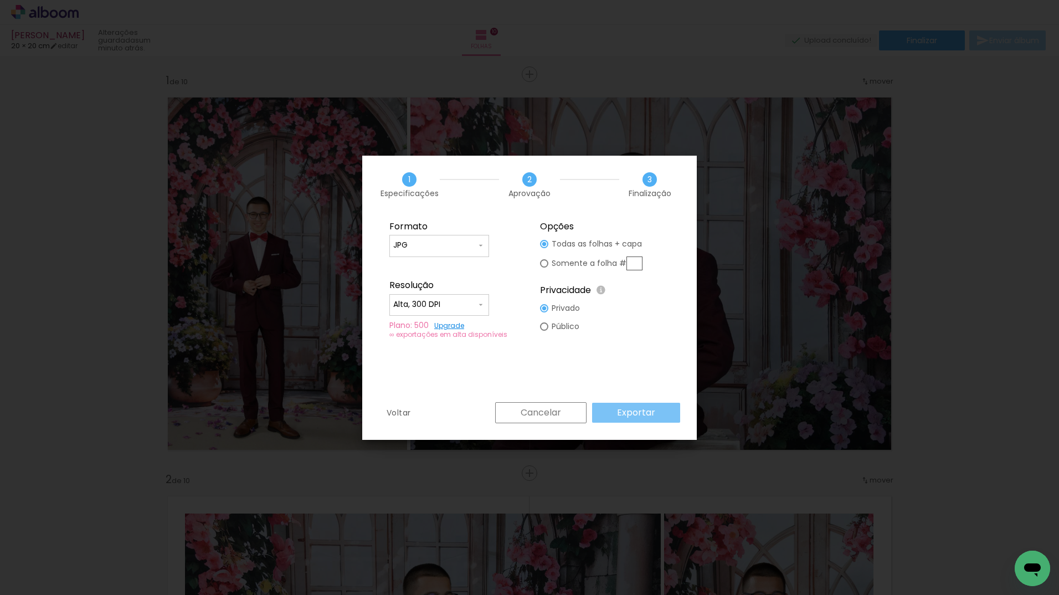
click at [0, 0] on slot "Exportar" at bounding box center [0, 0] width 0 height 0
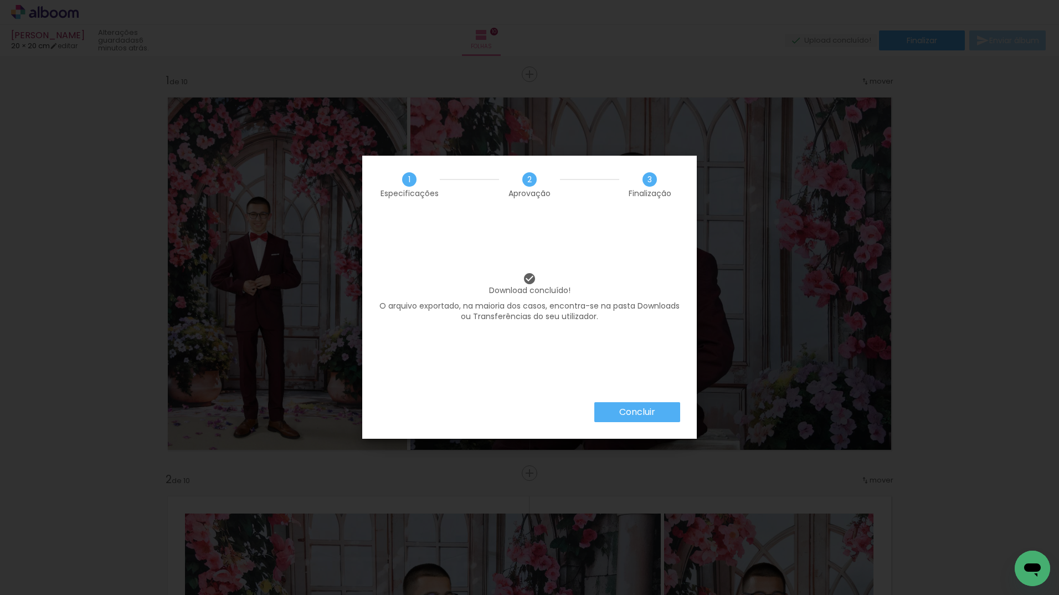
click at [661, 416] on paper-button "Concluir" at bounding box center [637, 412] width 86 height 20
